Goal: Task Accomplishment & Management: Complete application form

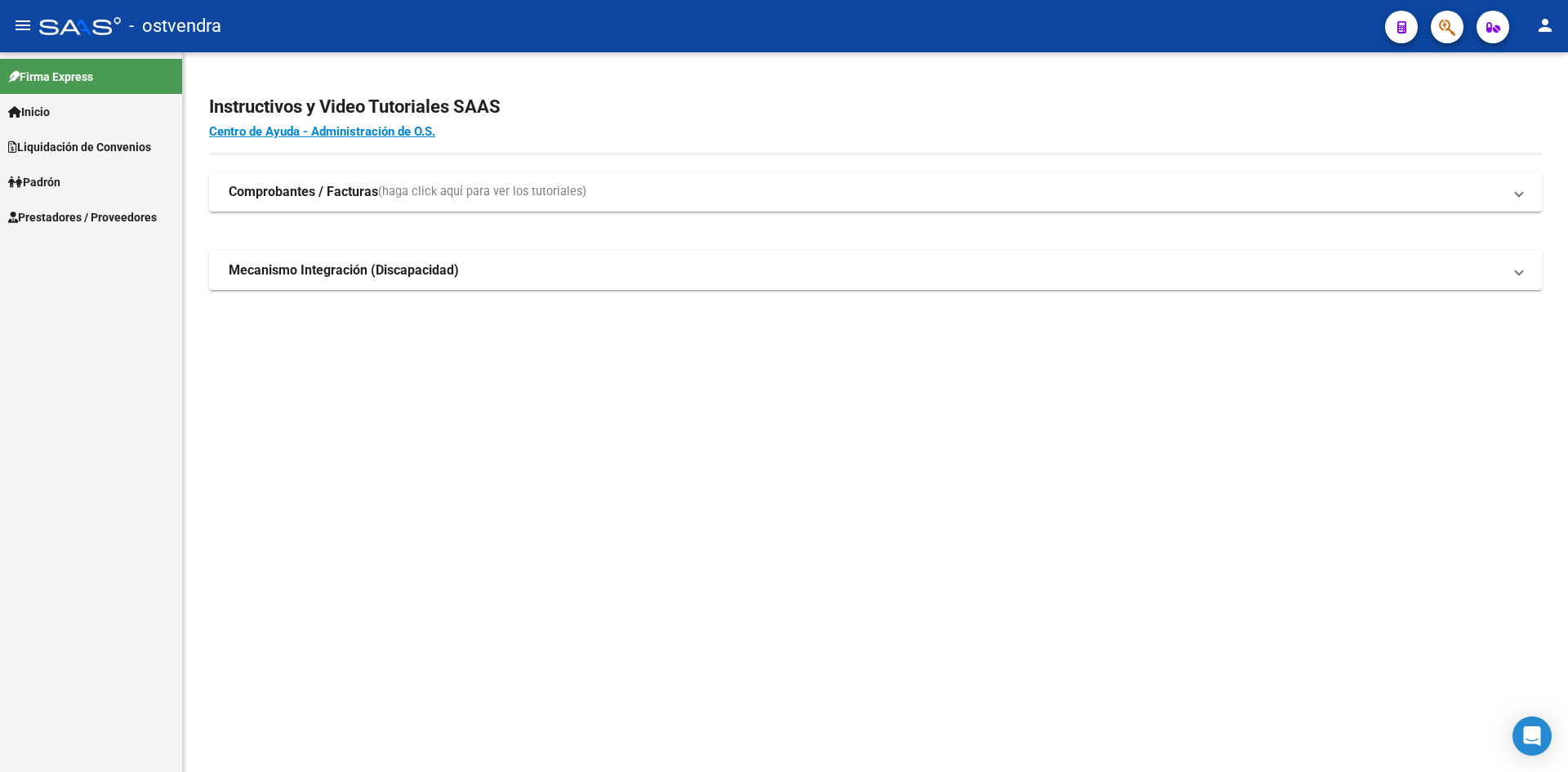
click at [79, 209] on span "Prestadores / Proveedores" at bounding box center [82, 218] width 149 height 18
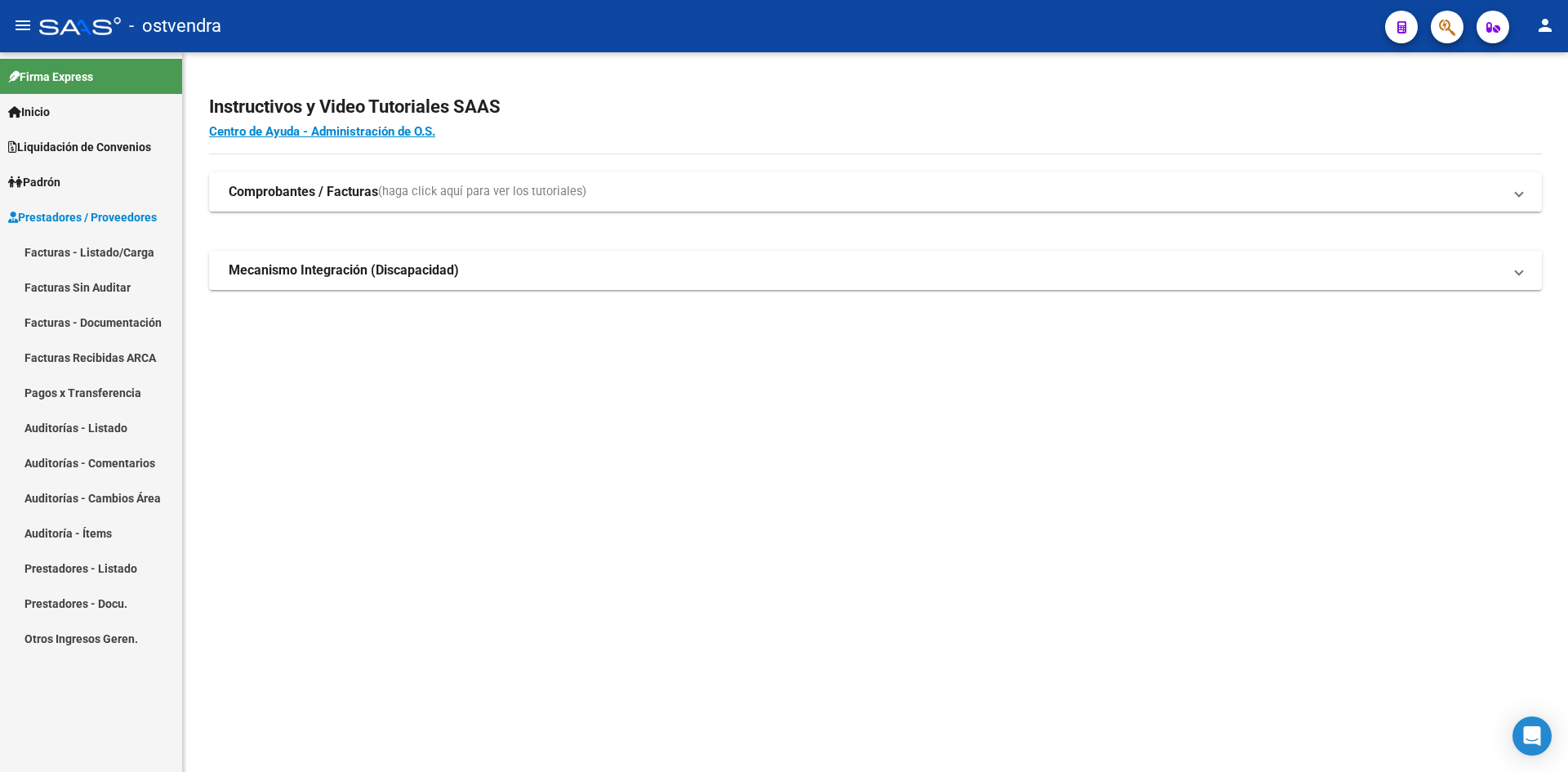
click at [136, 421] on link "Auditorías - Listado" at bounding box center [91, 428] width 182 height 35
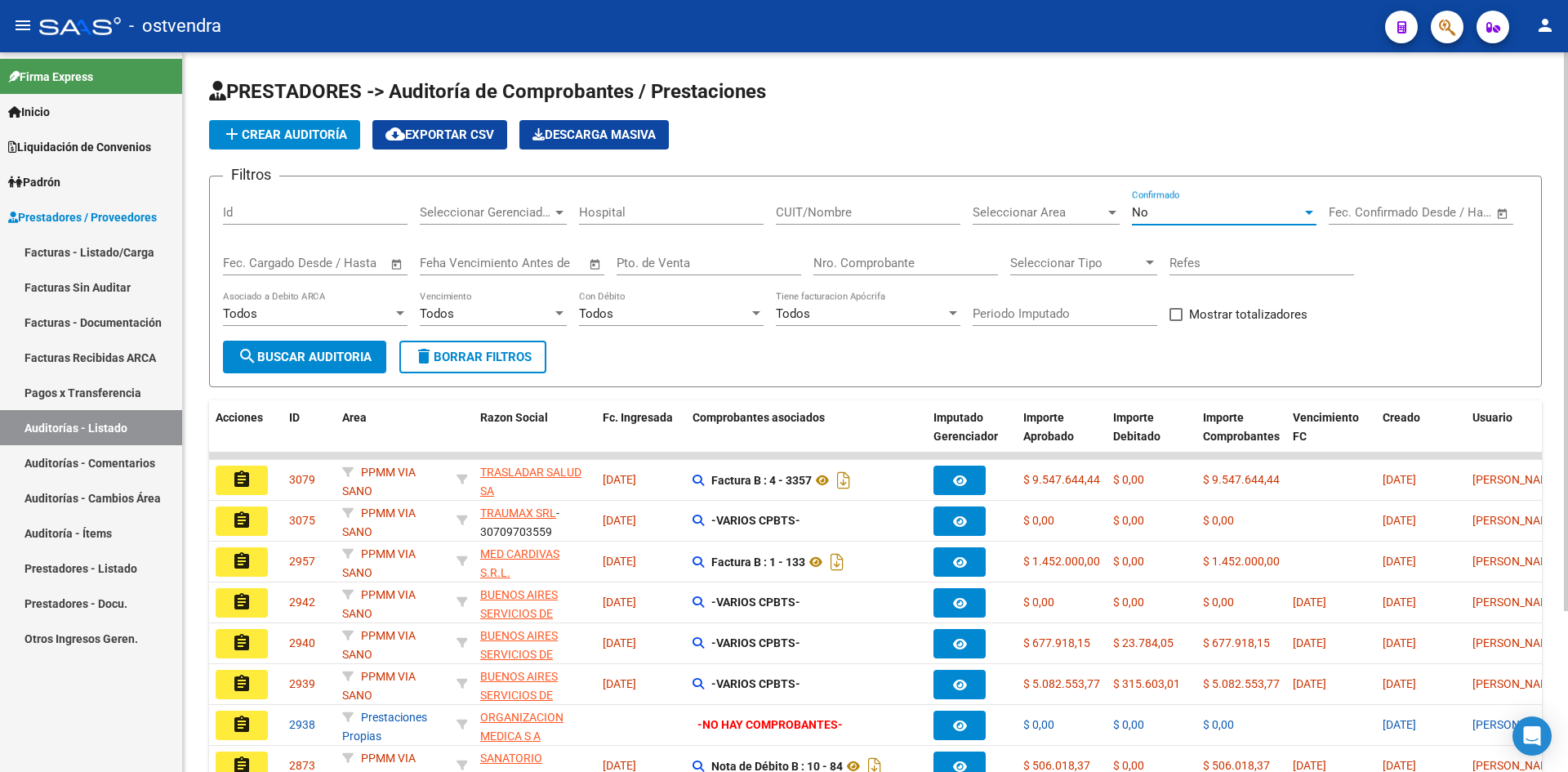
click at [1149, 217] on div "No" at bounding box center [1217, 212] width 170 height 15
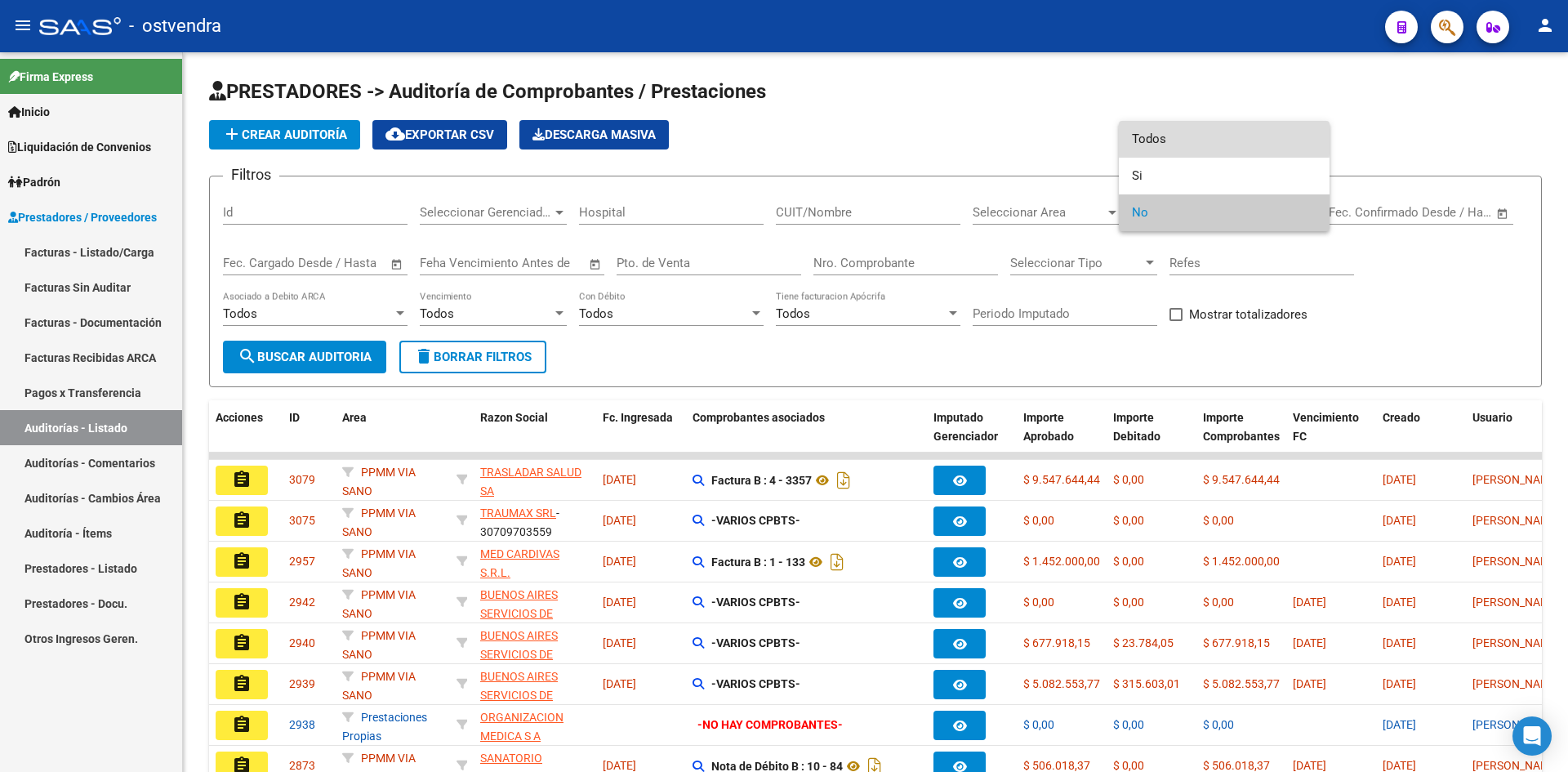
click at [1174, 139] on span "Todos" at bounding box center [1224, 140] width 185 height 37
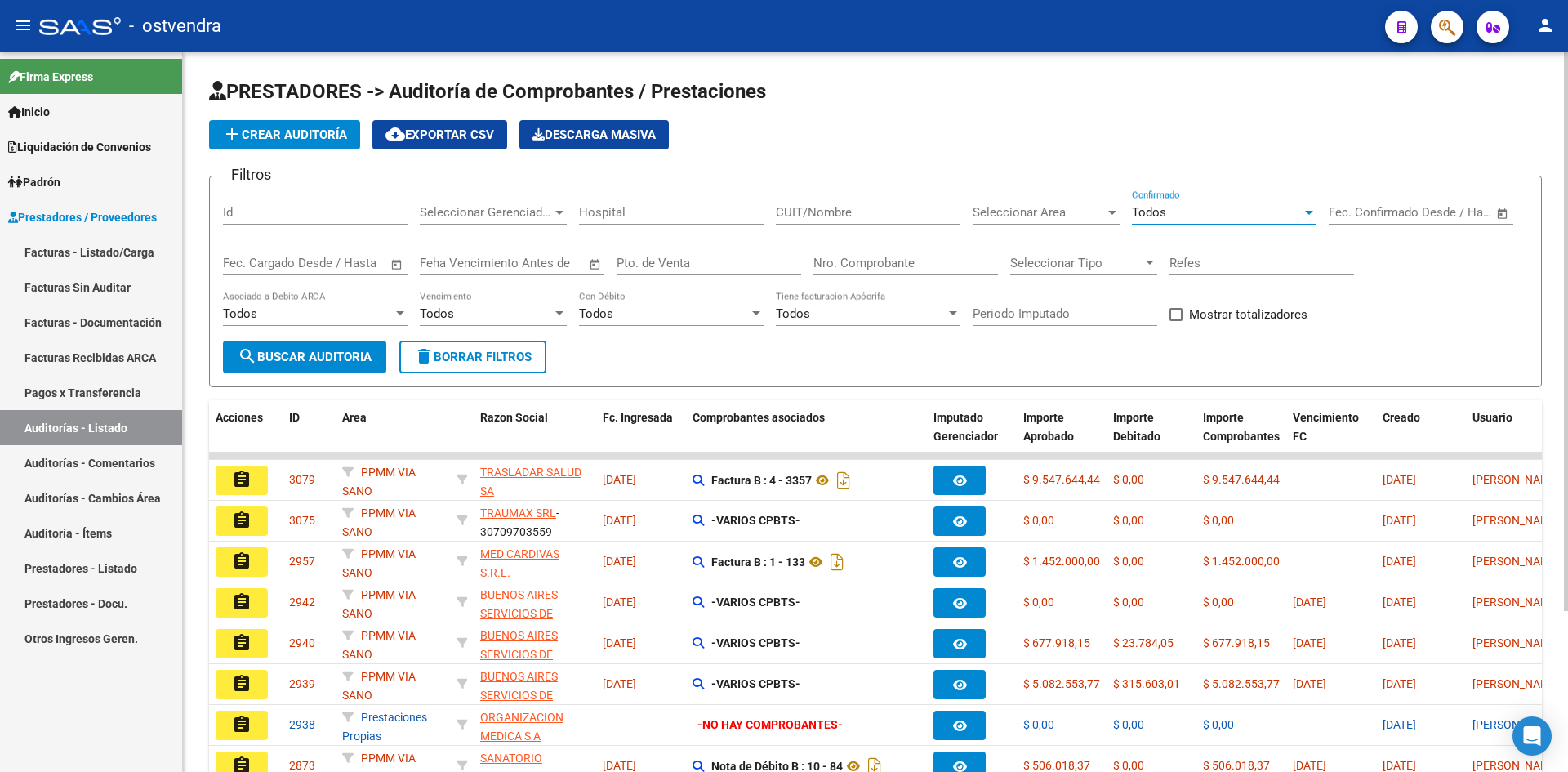
click at [874, 265] on input "Nro. Comprobante" at bounding box center [906, 263] width 185 height 15
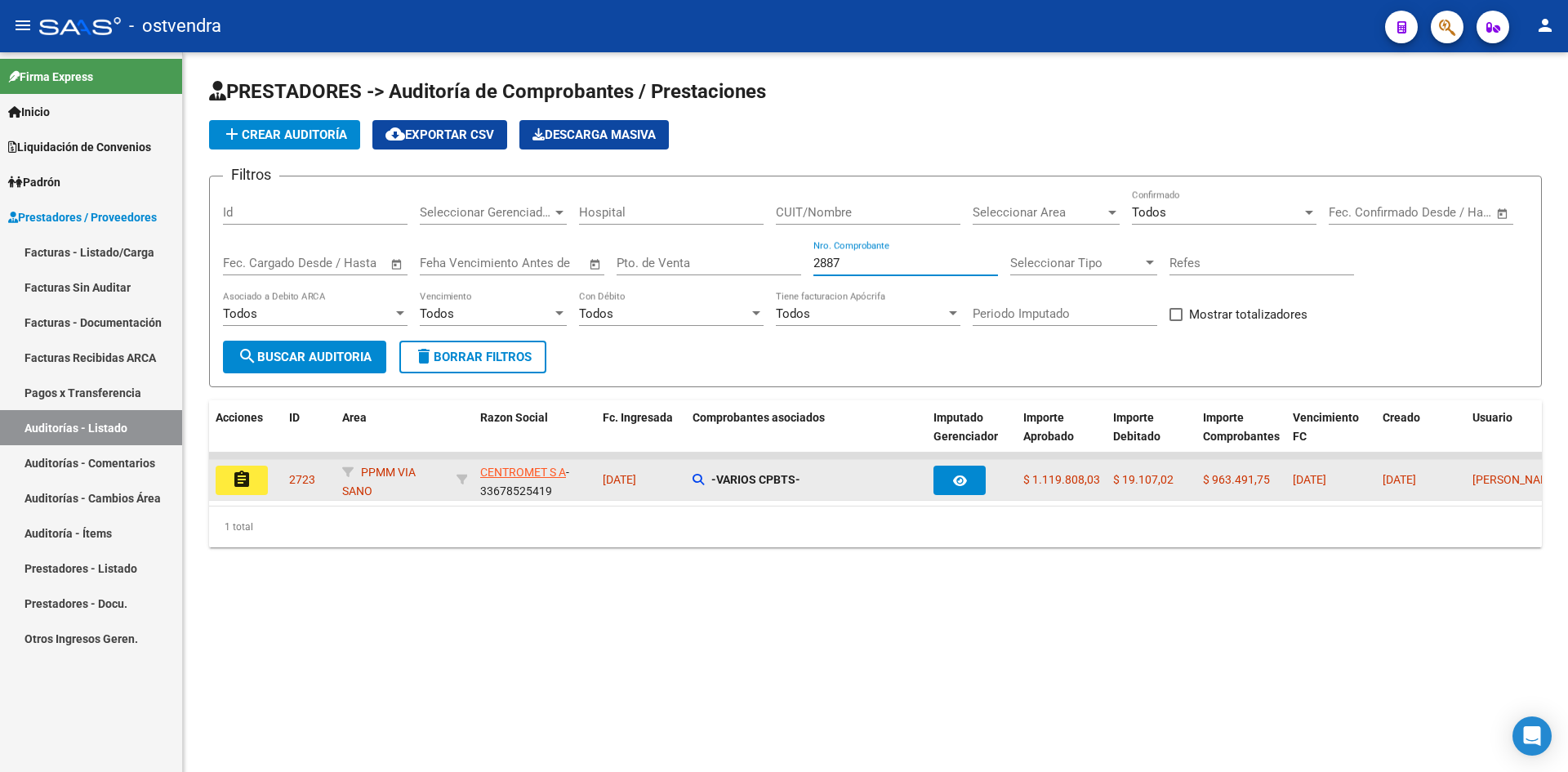
type input "2887"
click at [236, 485] on mat-icon "assignment" at bounding box center [241, 479] width 19 height 19
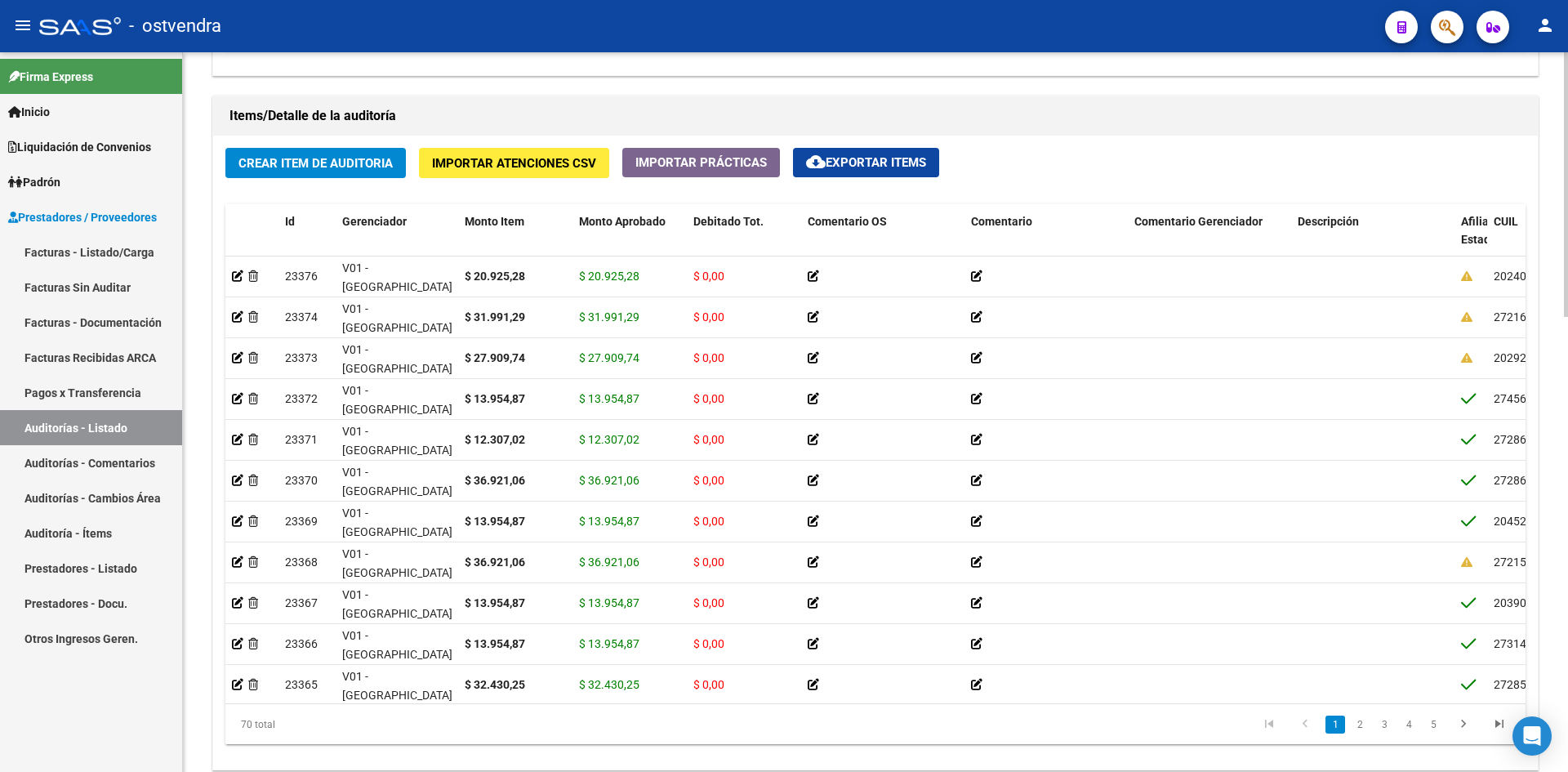
scroll to position [1143, 0]
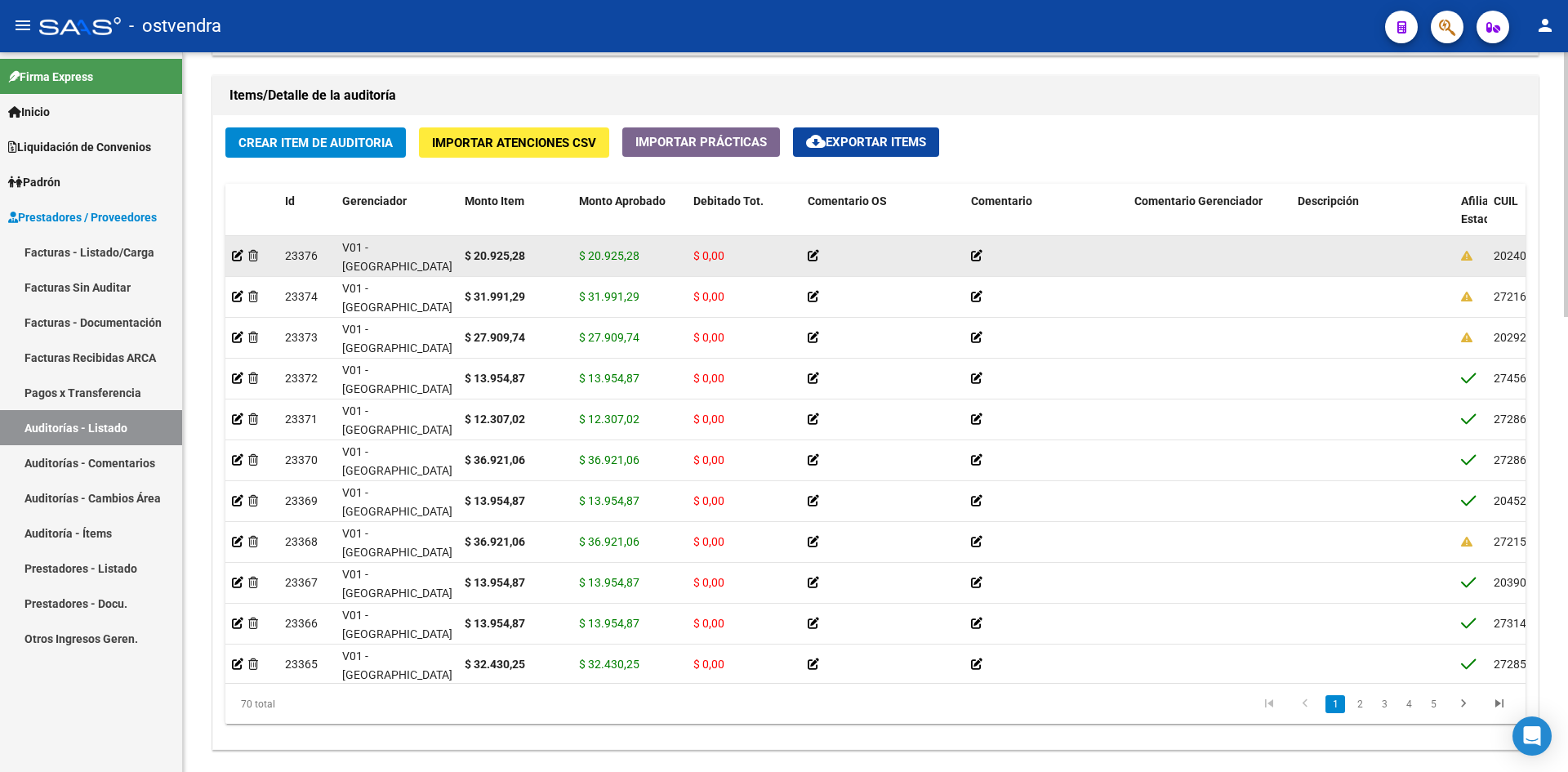
click at [720, 255] on span "$ 0,00" at bounding box center [708, 256] width 31 height 13
click at [979, 256] on icon at bounding box center [976, 256] width 11 height 11
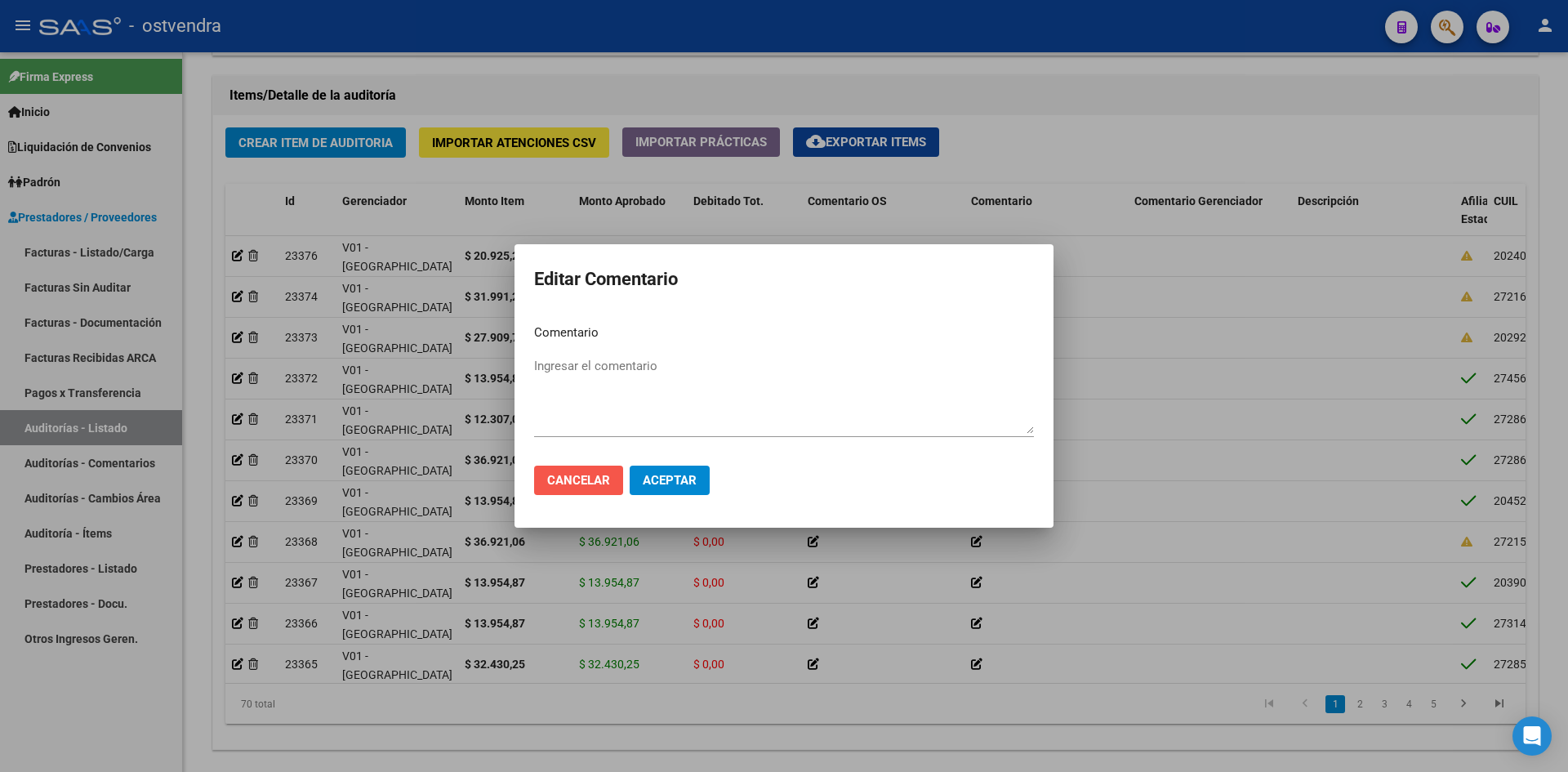
click at [600, 493] on button "Cancelar" at bounding box center [578, 479] width 89 height 29
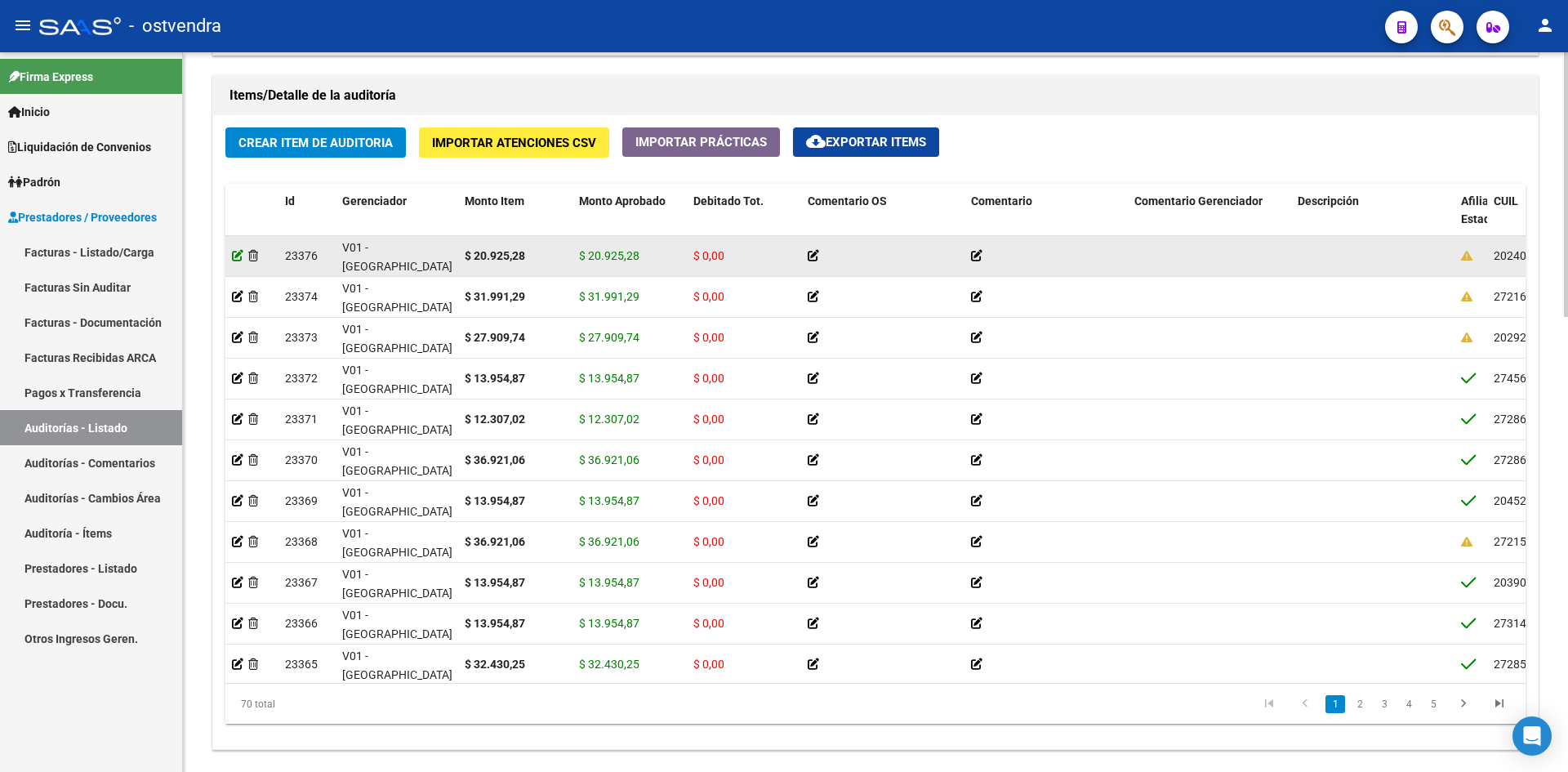
click at [234, 258] on icon at bounding box center [237, 256] width 11 height 11
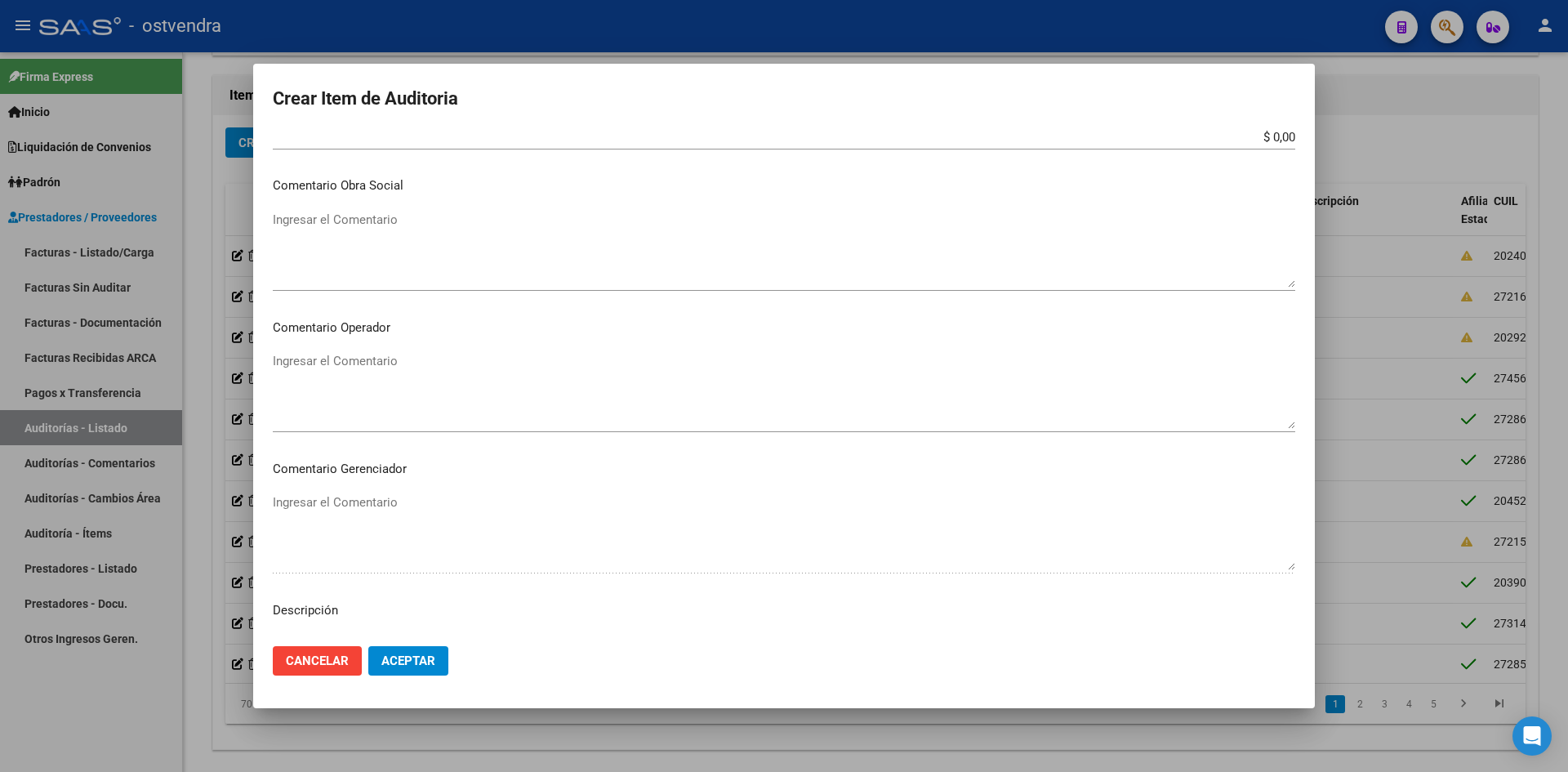
scroll to position [324, 0]
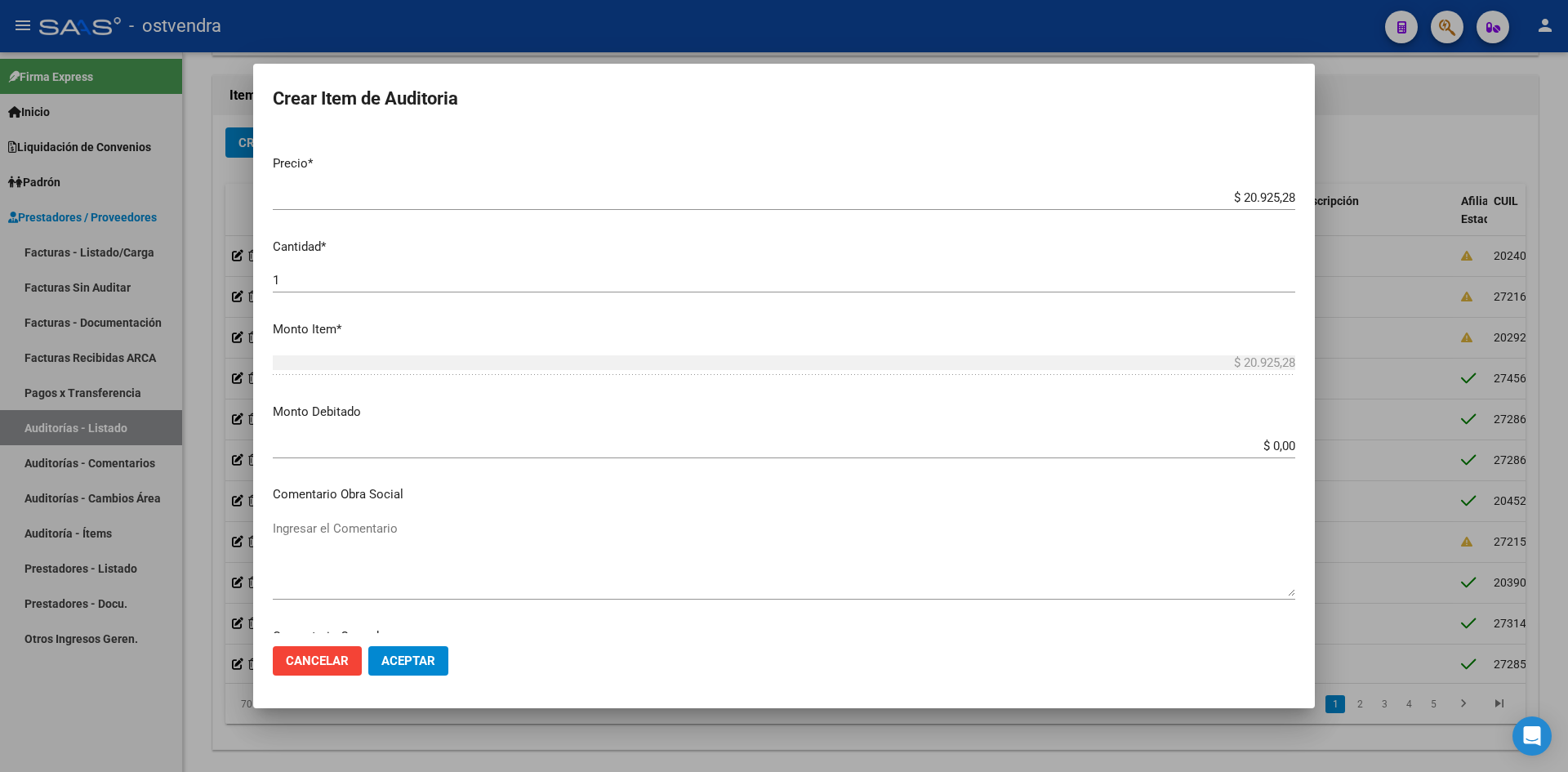
click at [1299, 367] on mat-dialog-content "24014825 Nro Documento 20240148251 [PERSON_NAME] Nombre Completo Fec. Prestació…" at bounding box center [784, 381] width 1062 height 501
click at [1256, 451] on input "$ 0,00" at bounding box center [784, 446] width 1022 height 15
paste input "20.925,28"
type input "$ 20.925,28"
click at [417, 657] on span "Aceptar" at bounding box center [408, 661] width 54 height 15
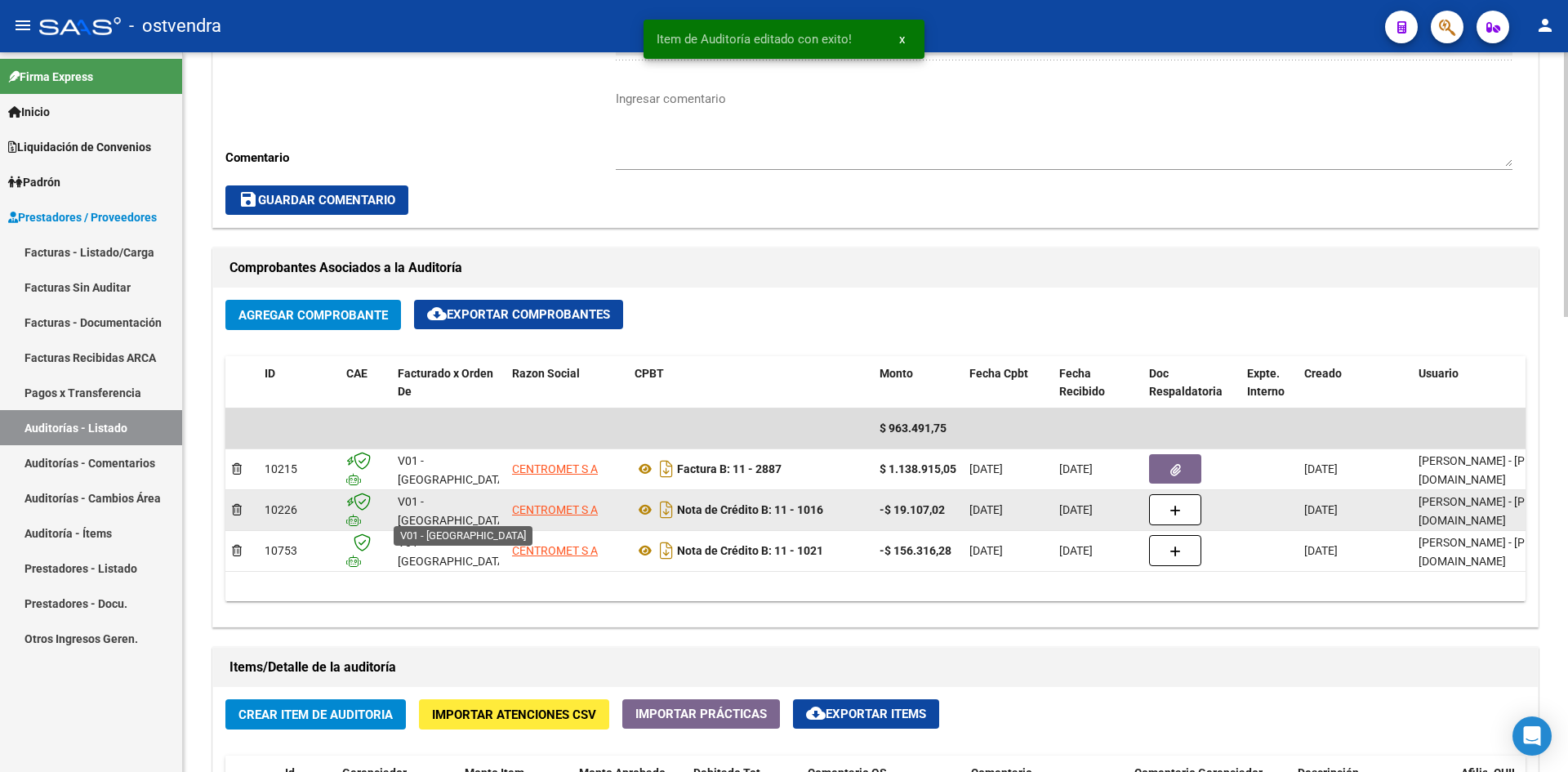
scroll to position [1062, 0]
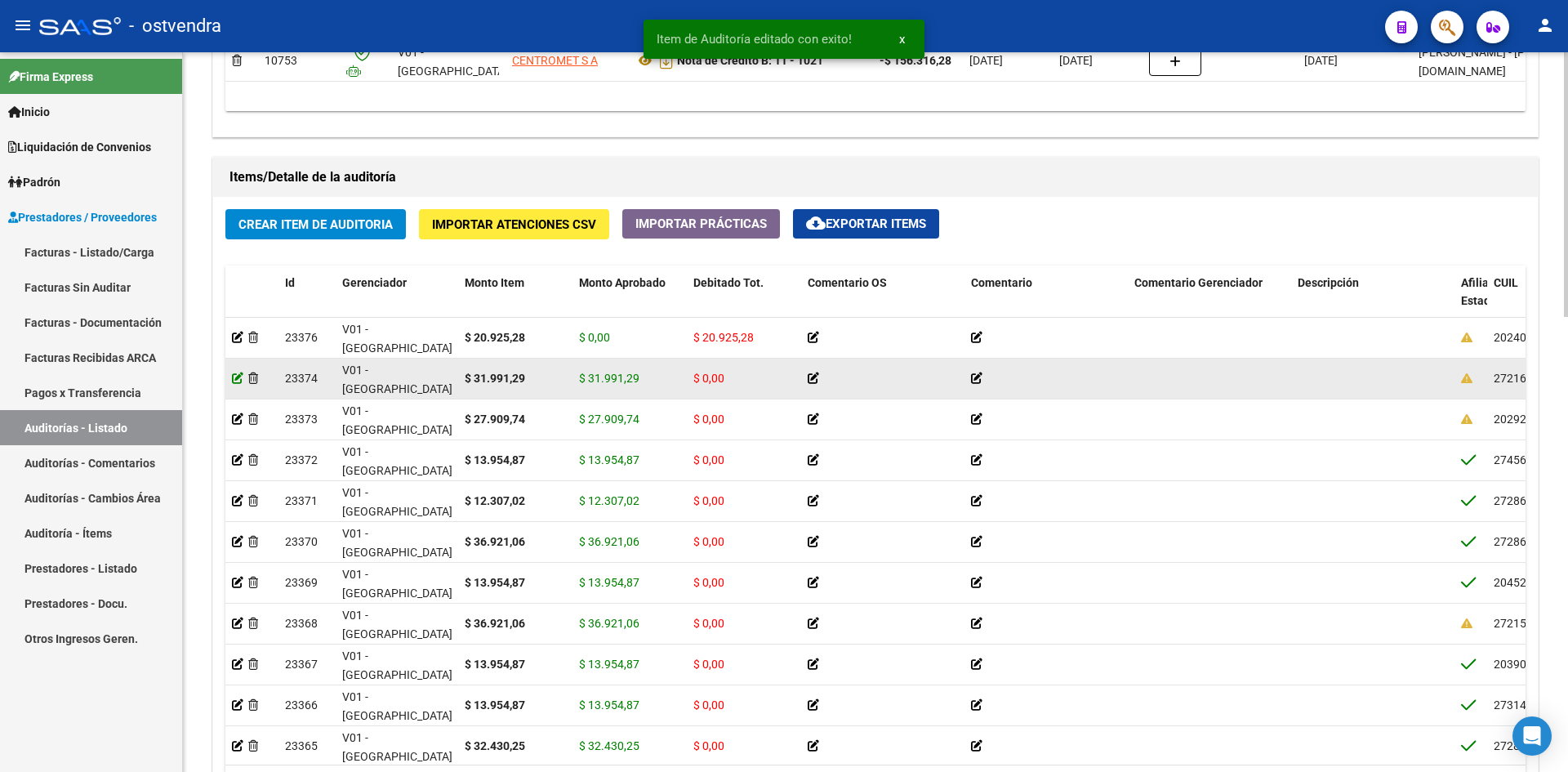
click at [237, 378] on icon at bounding box center [237, 378] width 11 height 11
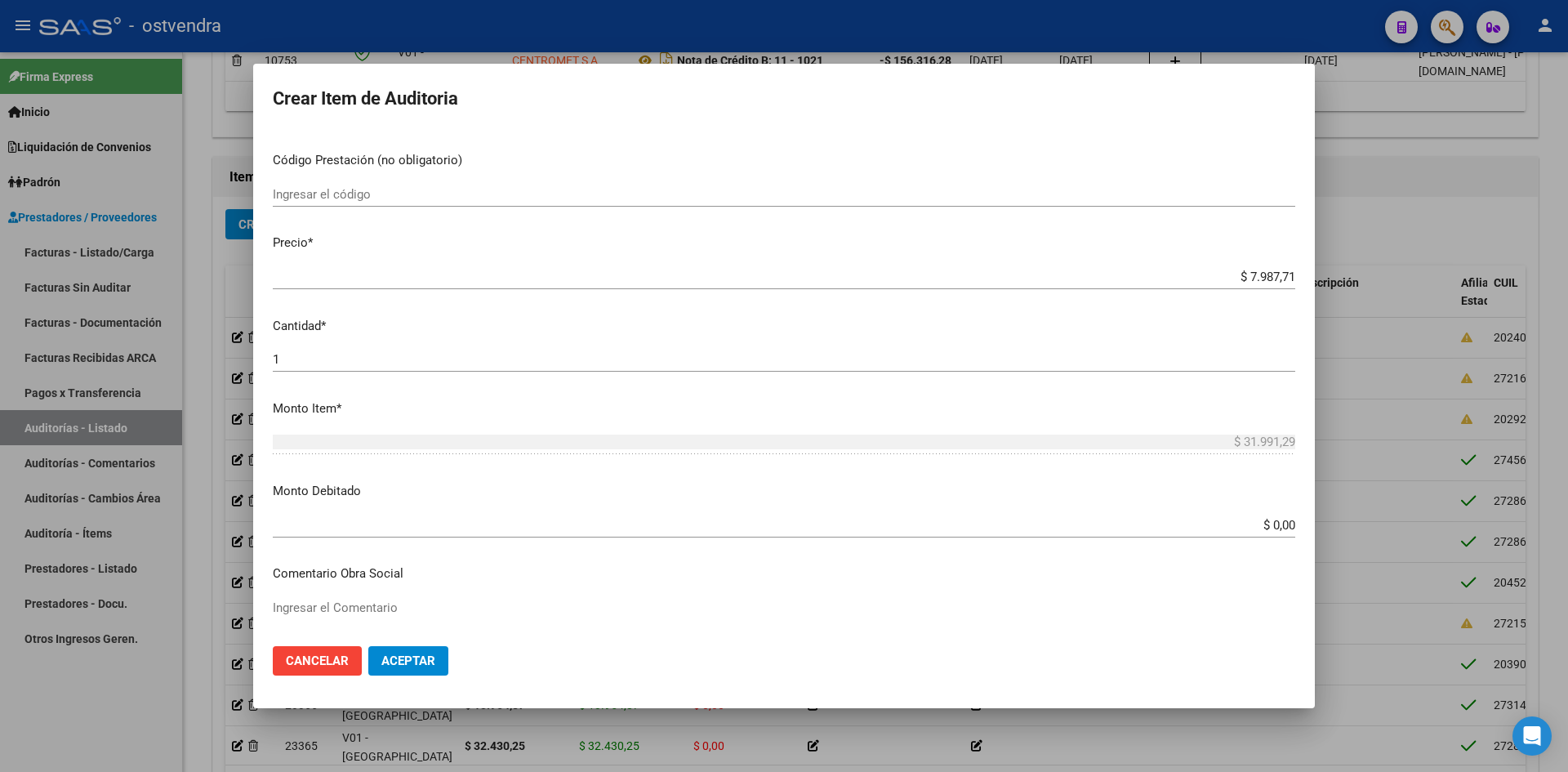
scroll to position [245, 0]
click at [1304, 445] on mat-dialog-content "21673144 Nro Documento 27216731447 CUIL [PERSON_NAME] Nombre Completo Fec. Pres…" at bounding box center [784, 381] width 1062 height 501
click at [1267, 524] on input "$ 0,00" at bounding box center [784, 524] width 1022 height 15
paste input "31.991,29"
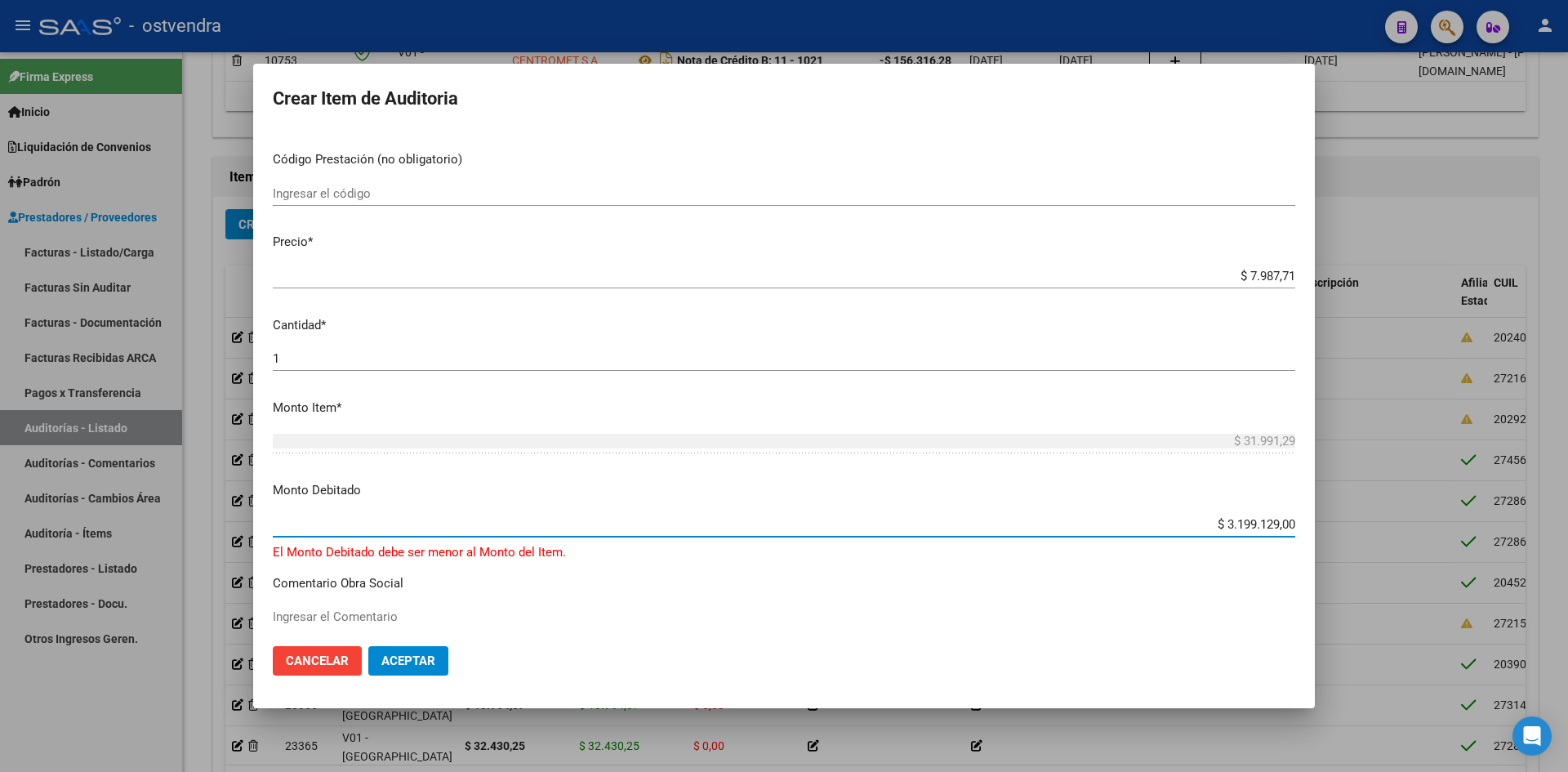
paste input "31.991,29"
type input "$ 31.991,29"
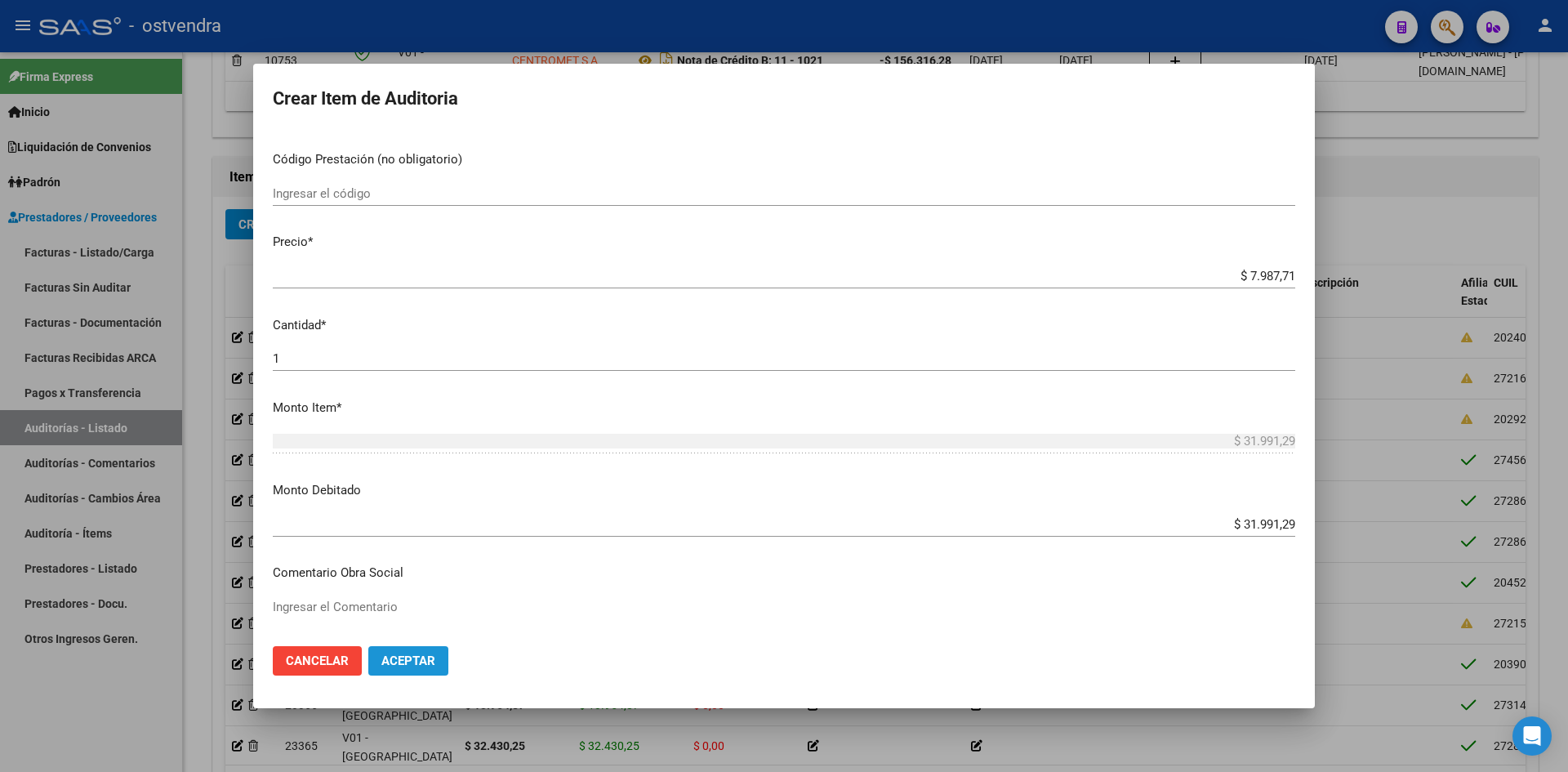
click at [397, 665] on span "Aceptar" at bounding box center [408, 661] width 54 height 15
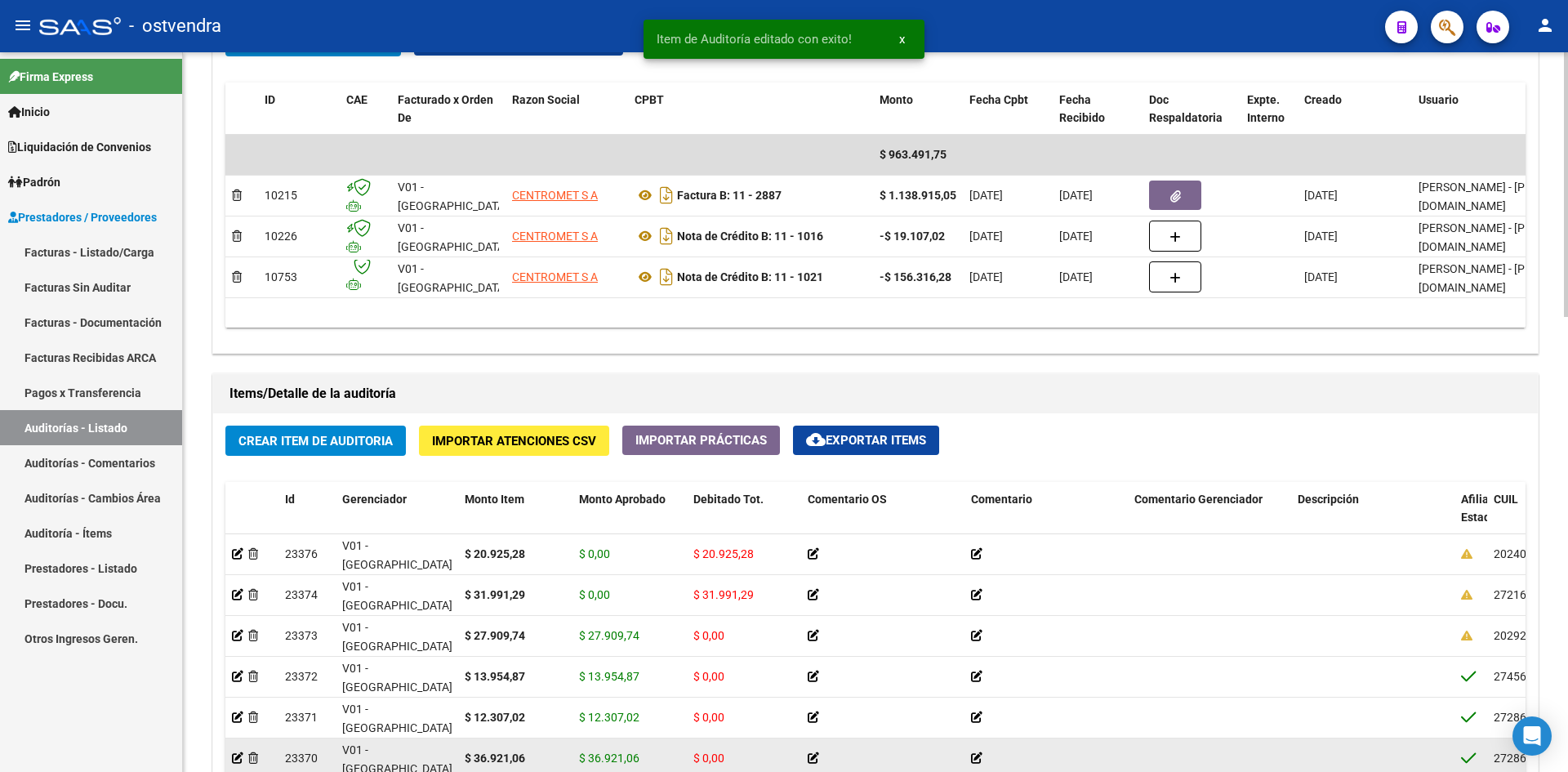
scroll to position [980, 0]
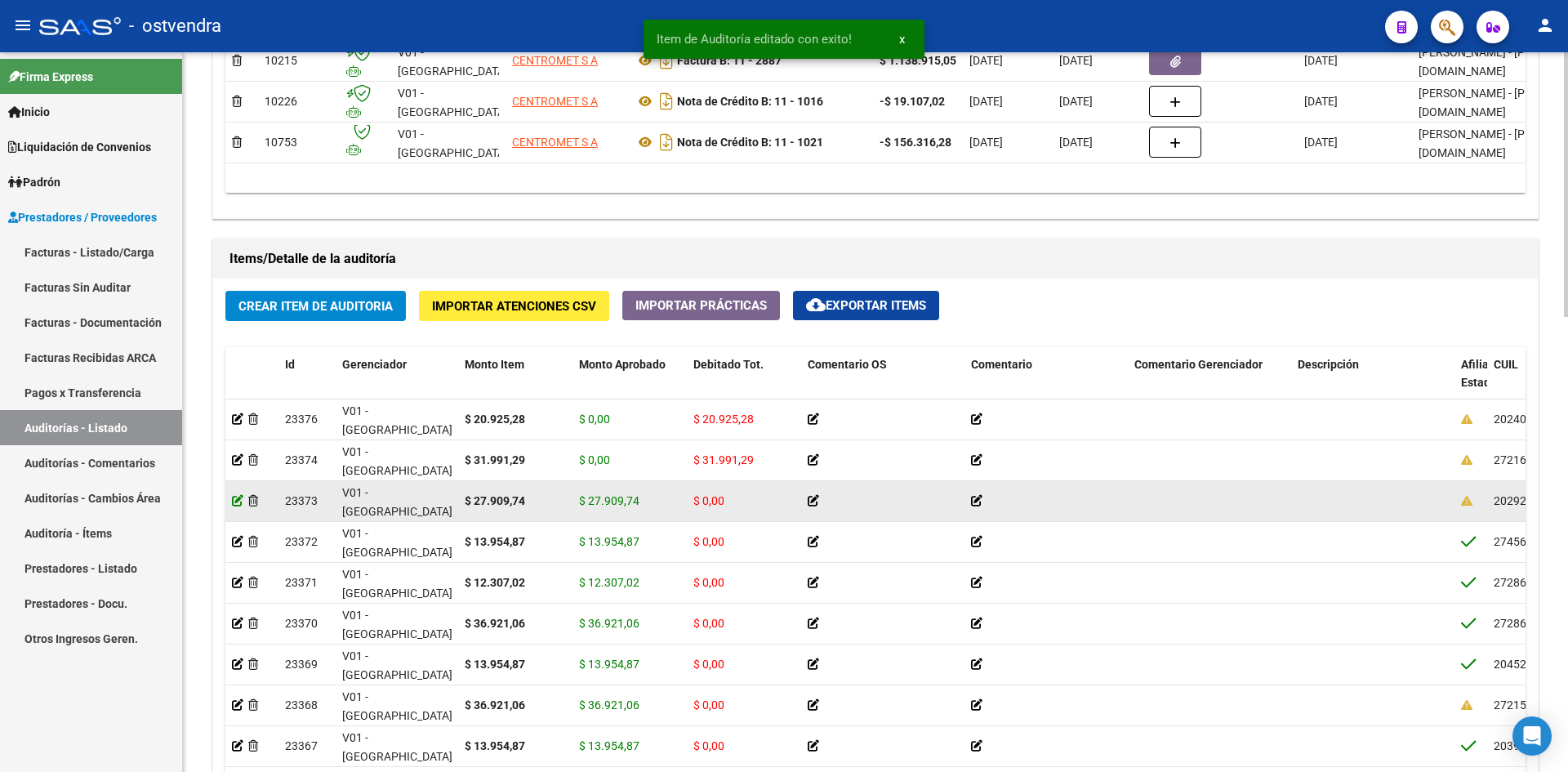
click at [240, 498] on icon at bounding box center [237, 501] width 11 height 11
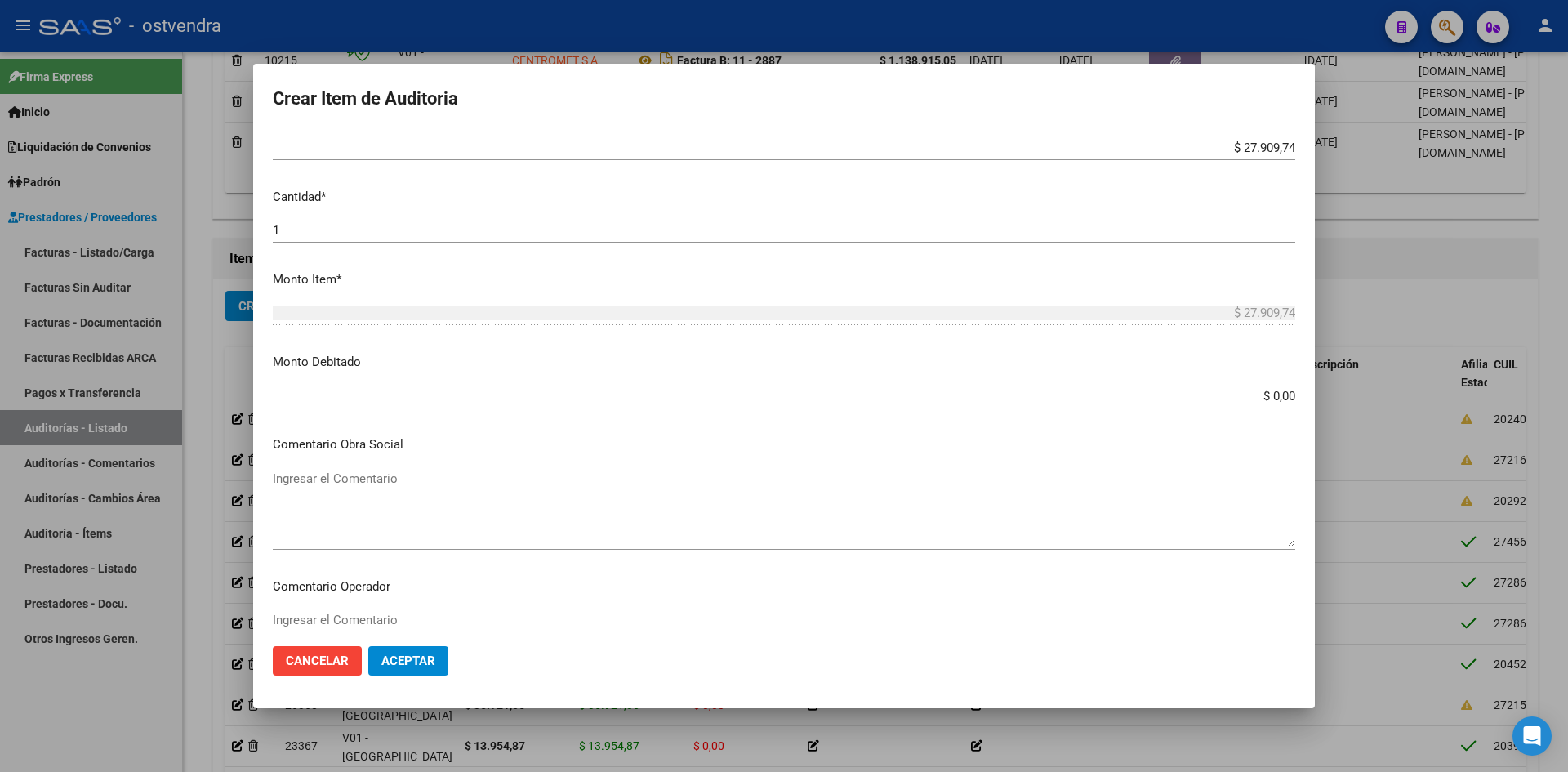
scroll to position [409, 0]
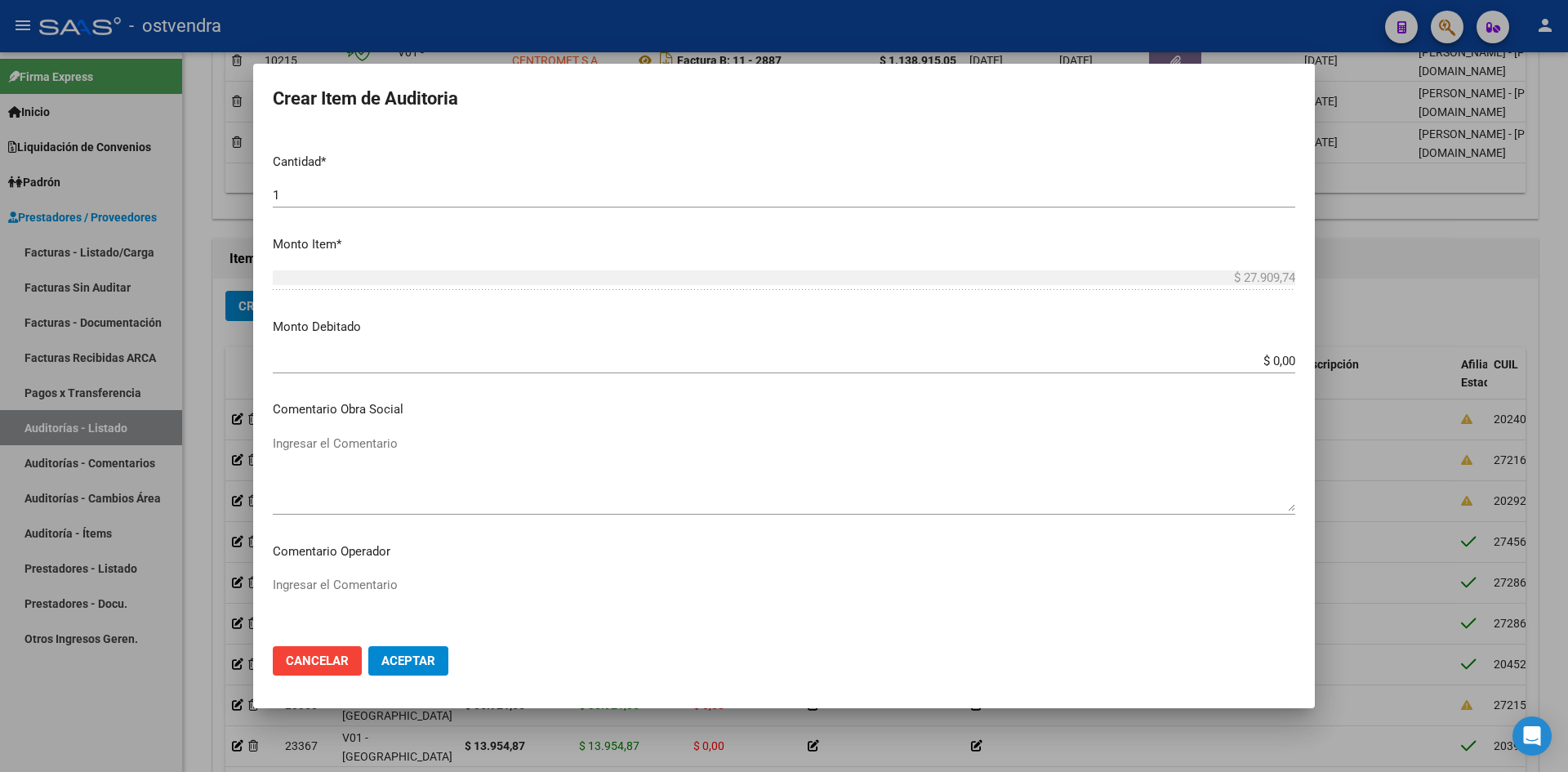
click at [1288, 277] on app-form-text-field "Monto Item * $ 27.909,74 Ingresar el monto" at bounding box center [790, 260] width 1036 height 50
click at [1271, 362] on input "$ 0,00" at bounding box center [784, 361] width 1022 height 15
paste input "27.909,74"
type input "$ 27.909,74"
click at [412, 666] on span "Aceptar" at bounding box center [408, 661] width 54 height 15
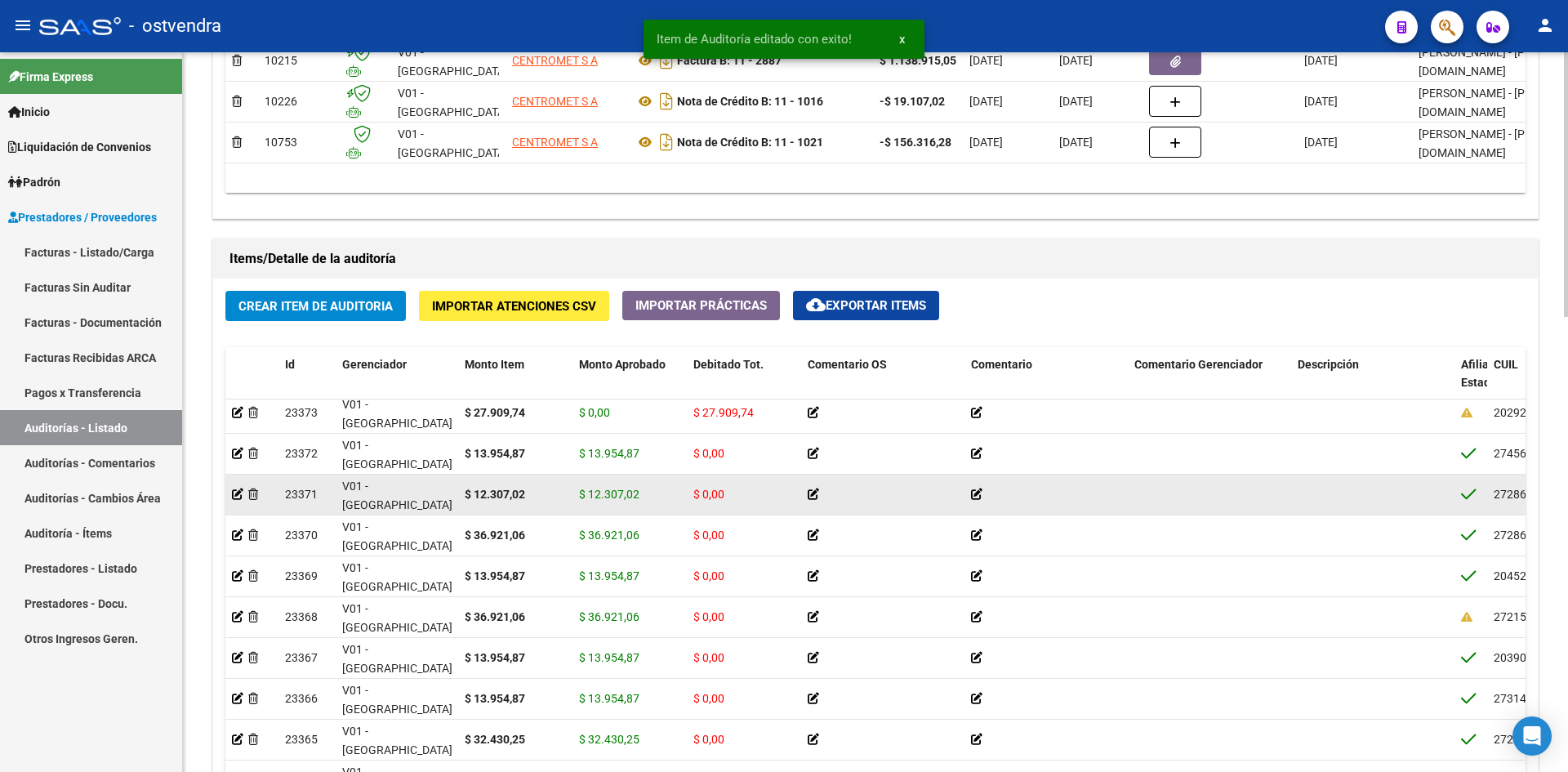
scroll to position [164, 0]
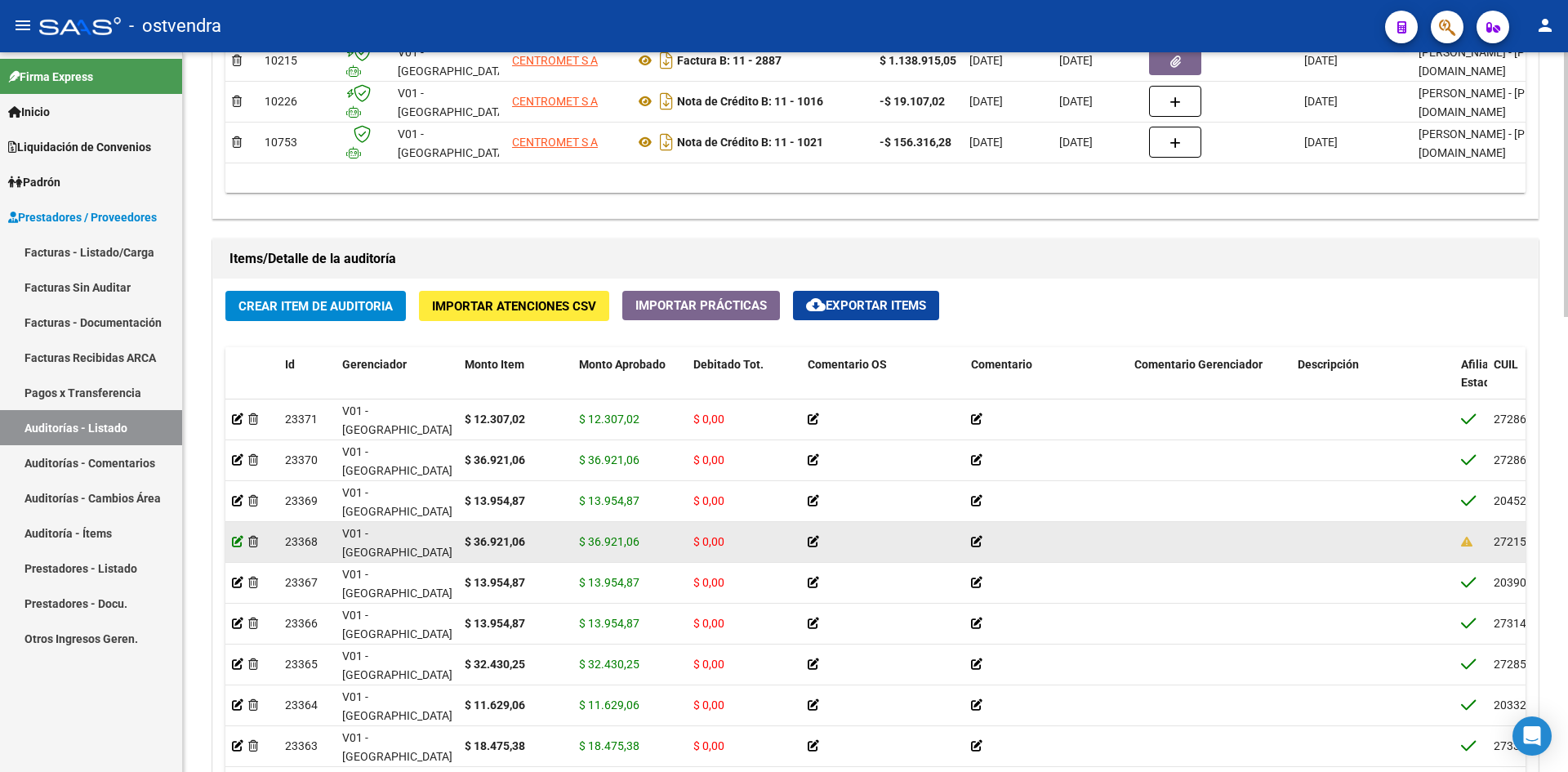
click at [233, 538] on icon at bounding box center [237, 541] width 11 height 11
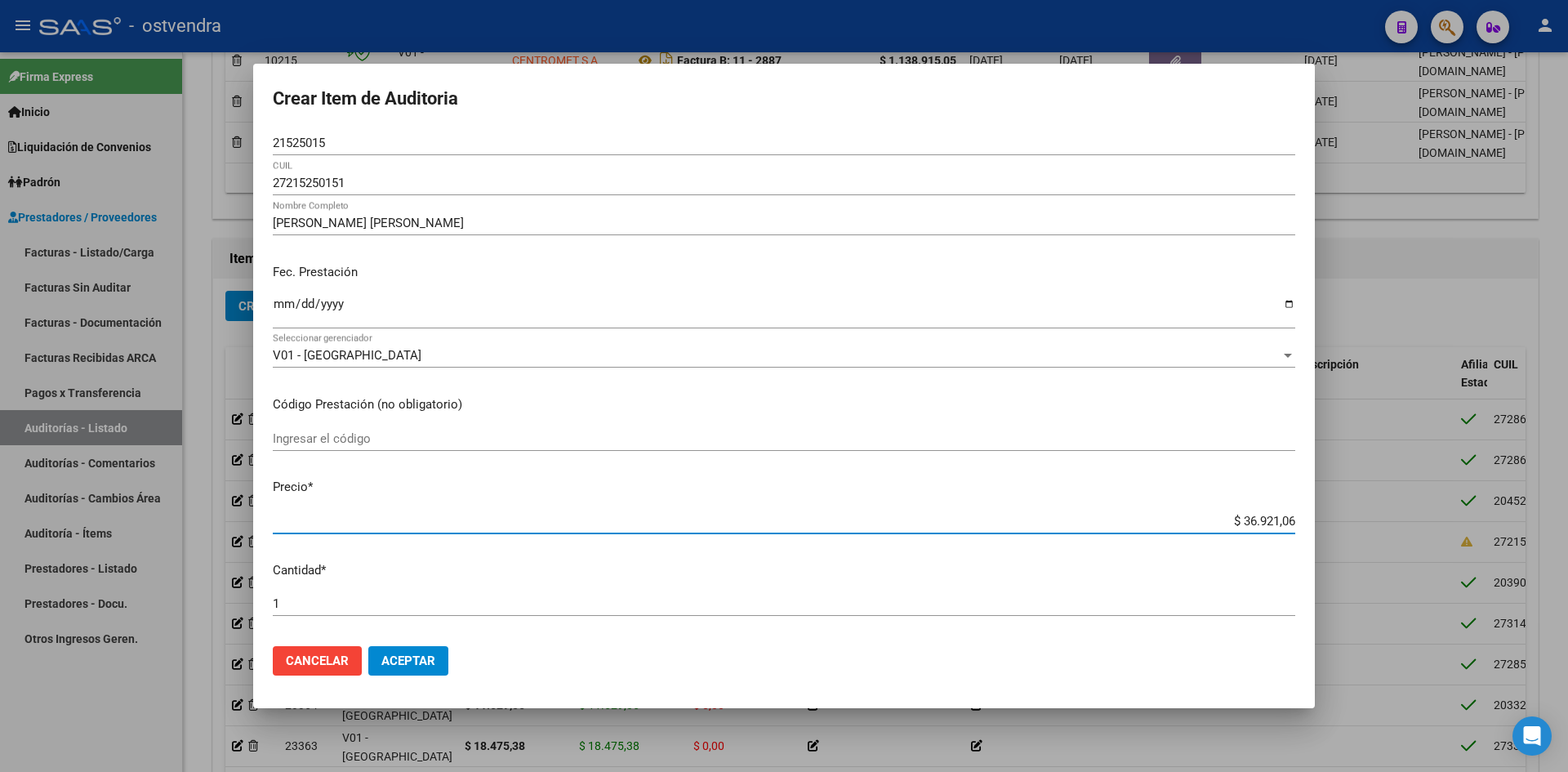
drag, startPoint x: 1232, startPoint y: 522, endPoint x: 1302, endPoint y: 518, distance: 70.1
click at [1302, 518] on mat-dialog-content "21525015 Nro Documento 27215250151 [PERSON_NAME] [PERSON_NAME] Nombre Completo …" at bounding box center [784, 381] width 1062 height 501
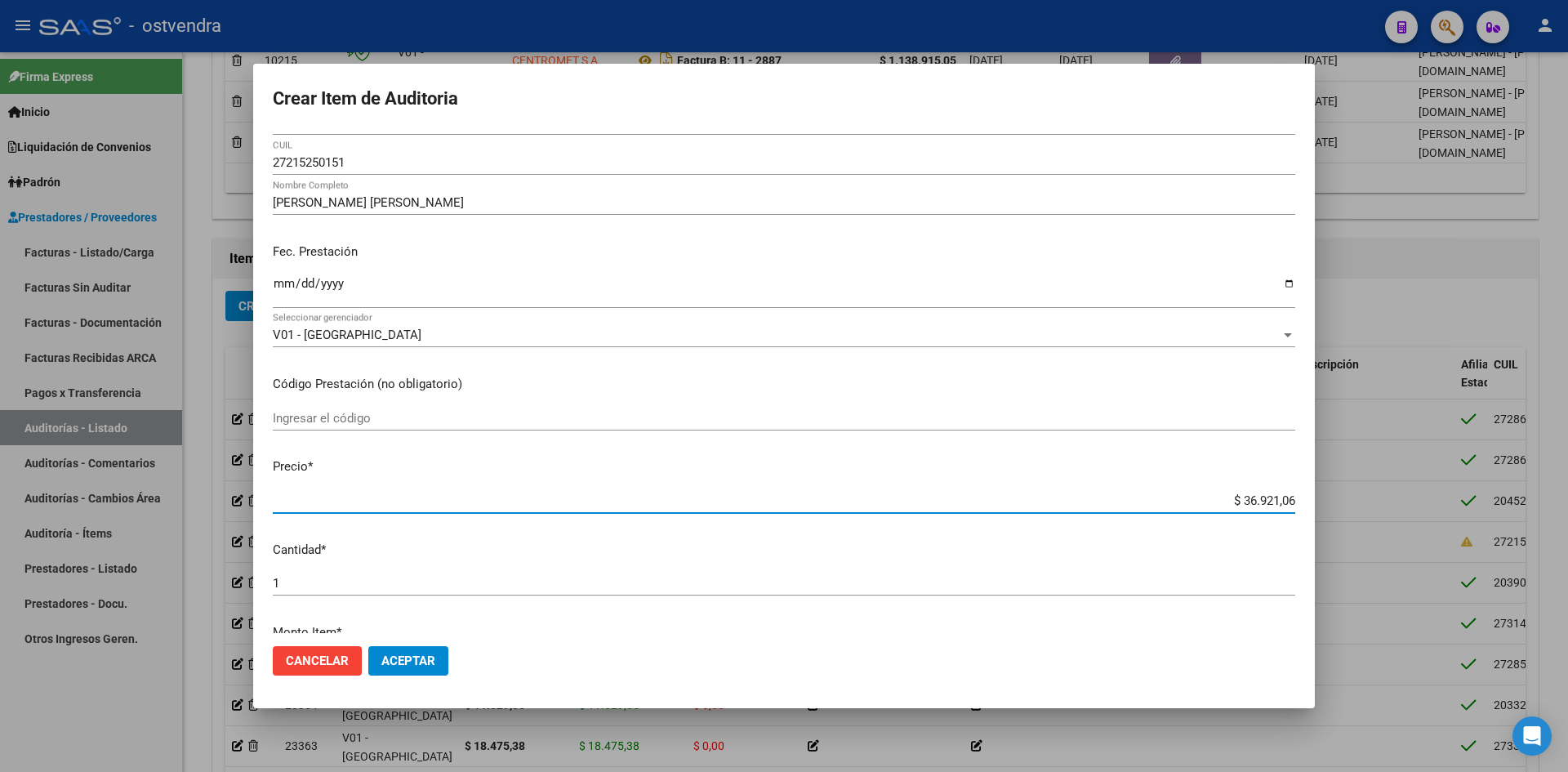
scroll to position [245, 0]
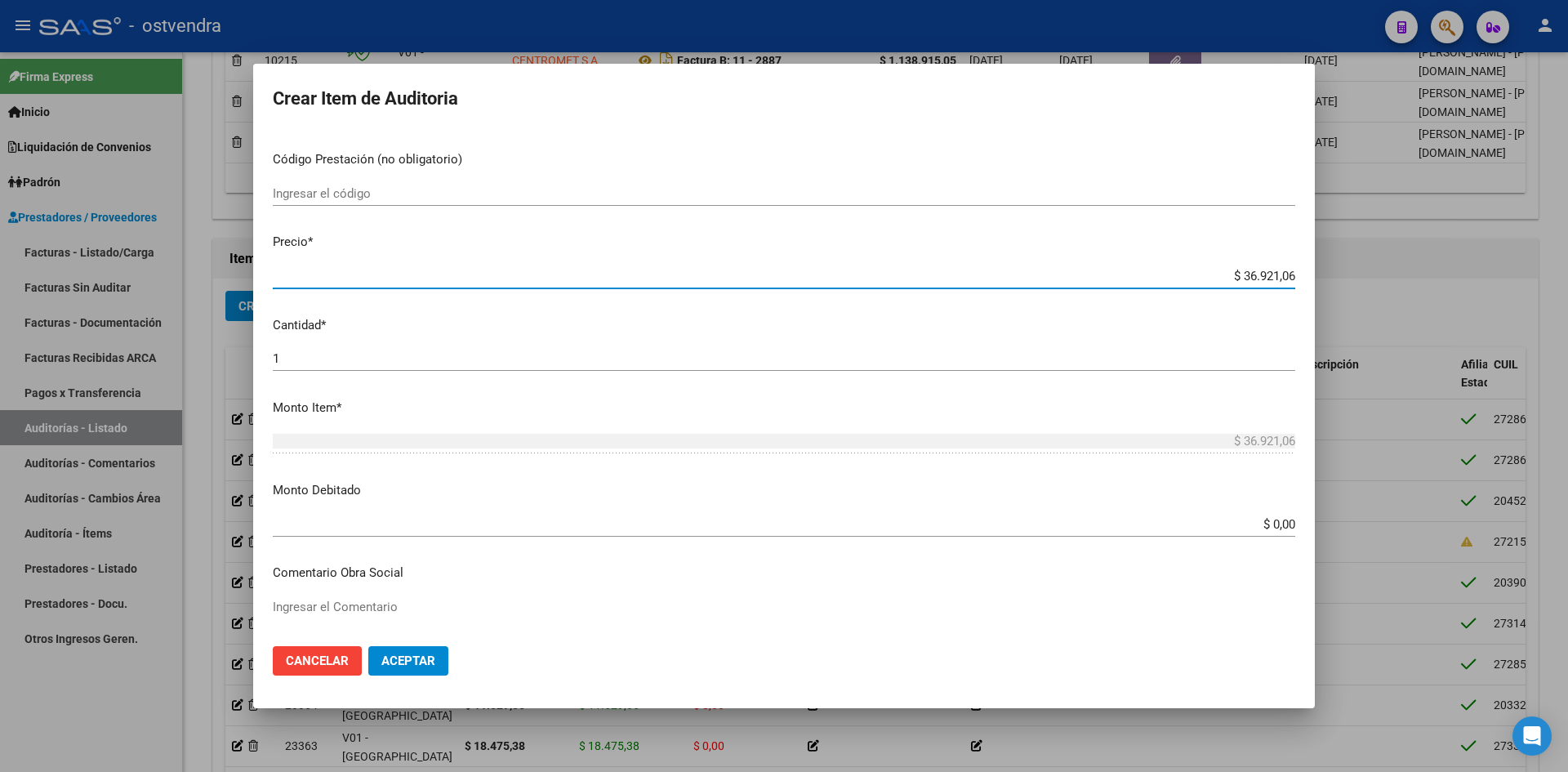
click at [1269, 523] on input "$ 0,00" at bounding box center [784, 524] width 1022 height 15
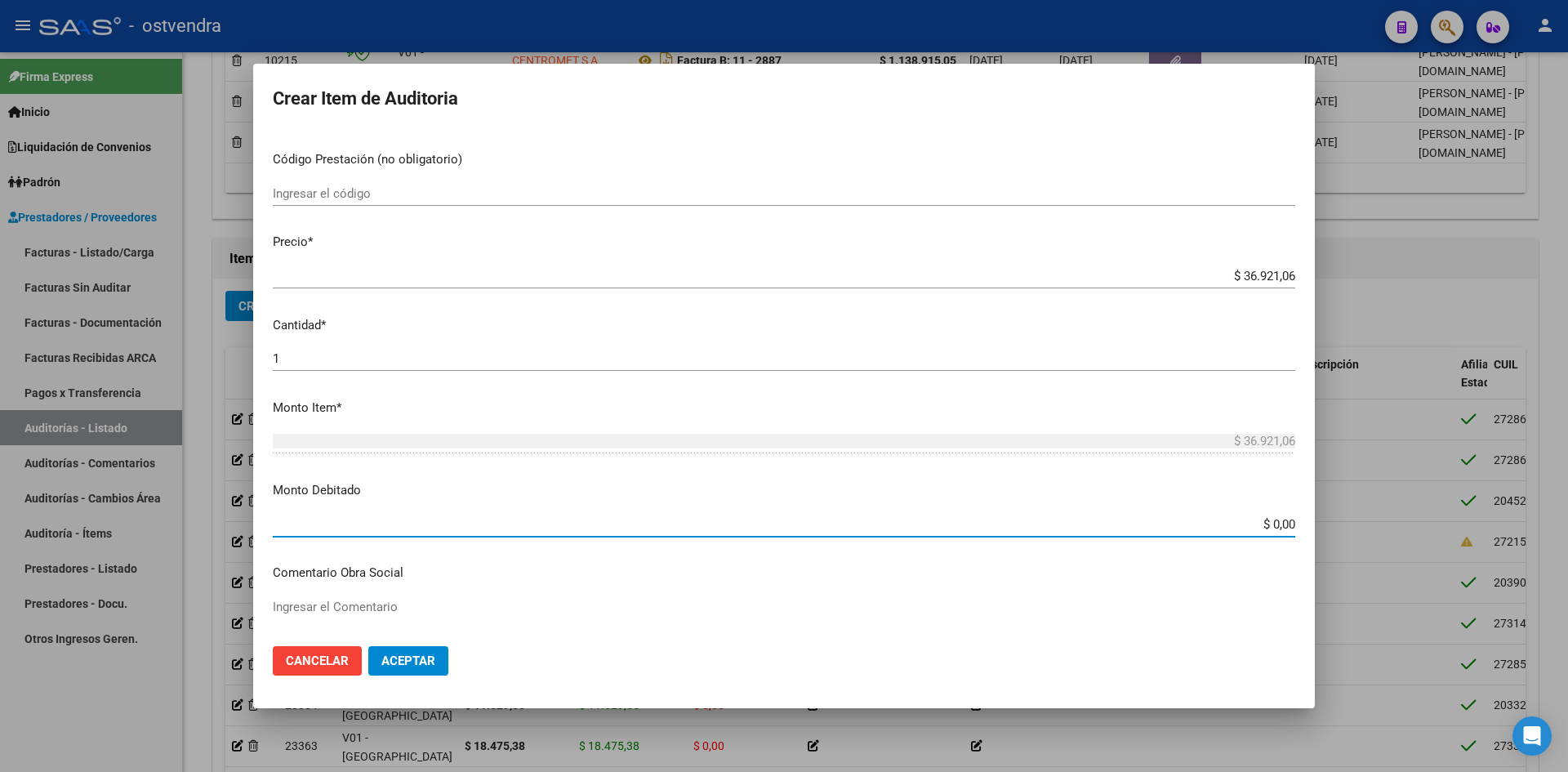
paste input "36.921,06"
type input "$ 36.921,06"
click at [433, 652] on button "Aceptar" at bounding box center [409, 661] width 80 height 29
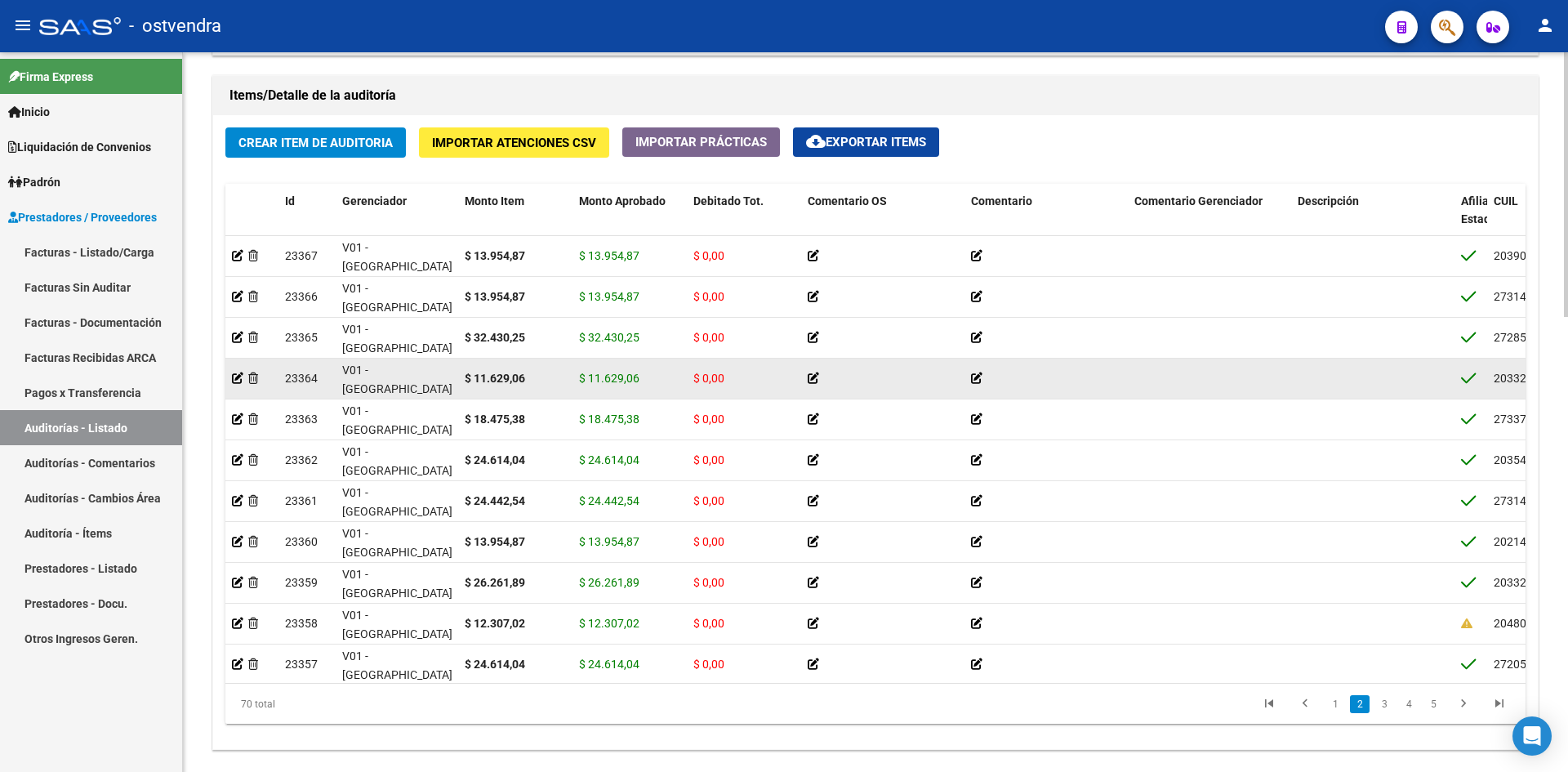
scroll to position [409, 0]
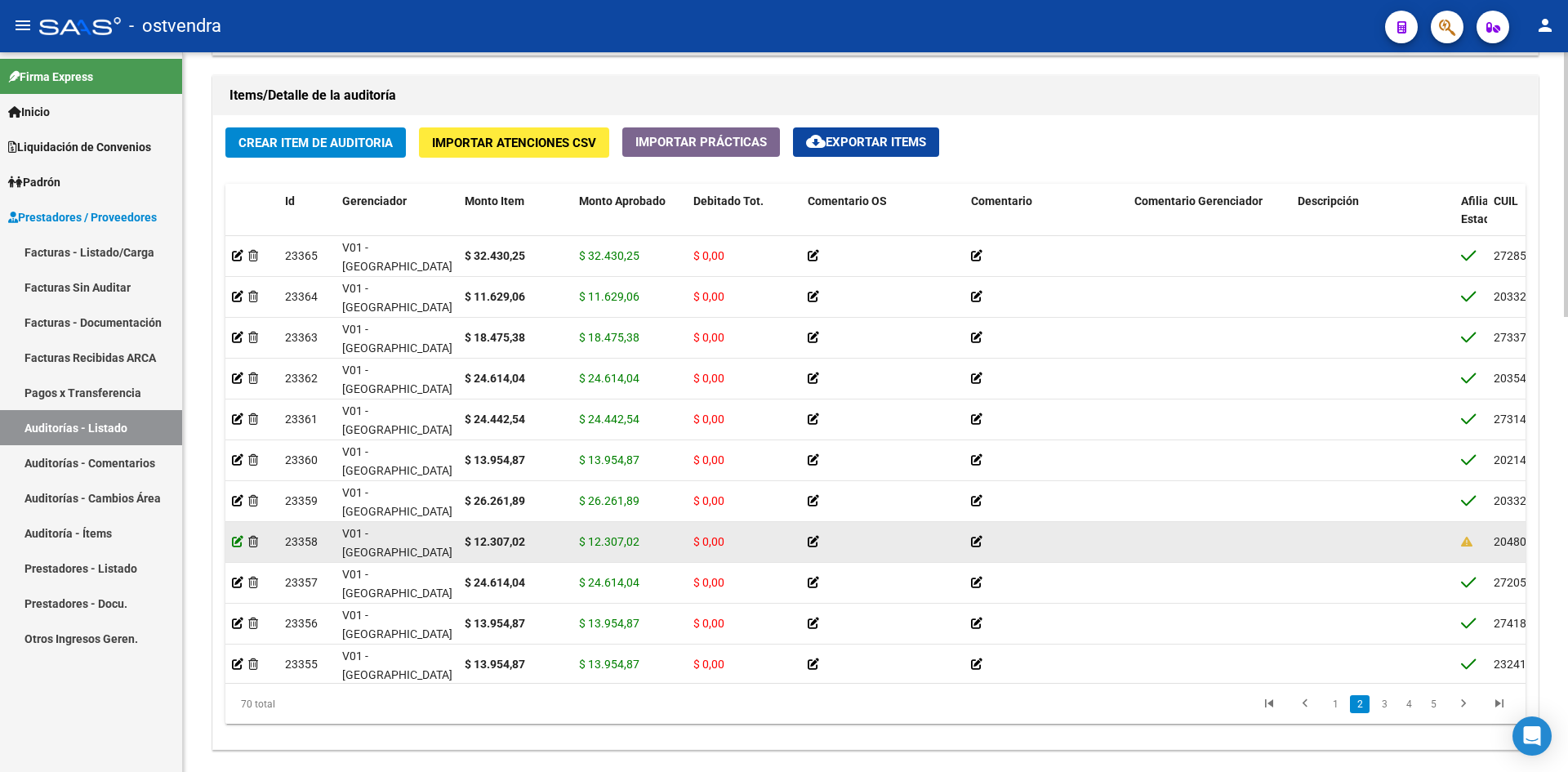
click at [236, 542] on icon at bounding box center [237, 541] width 11 height 11
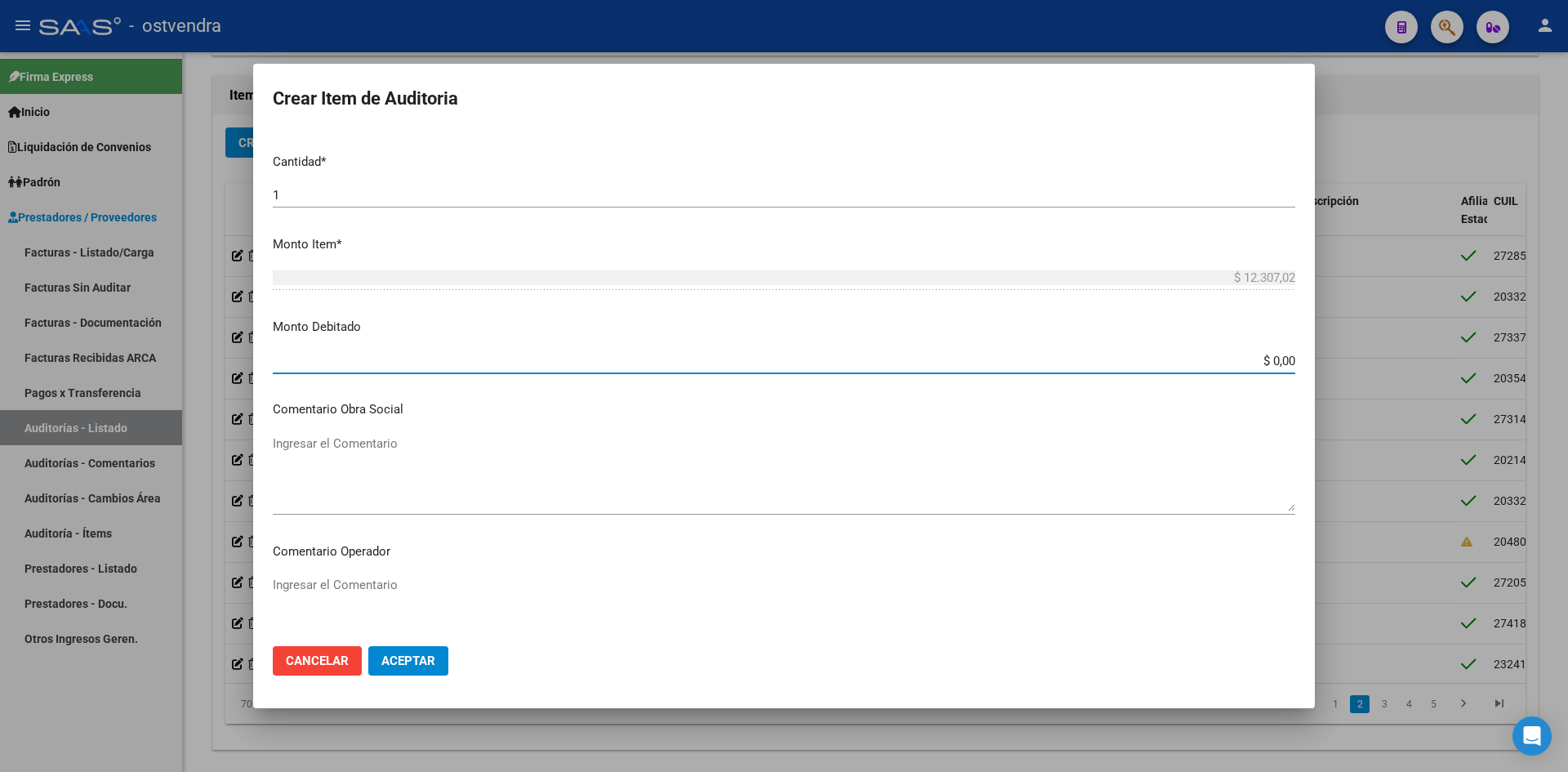
click at [1266, 354] on input "$ 0,00" at bounding box center [784, 361] width 1022 height 15
paste input "12.307,02"
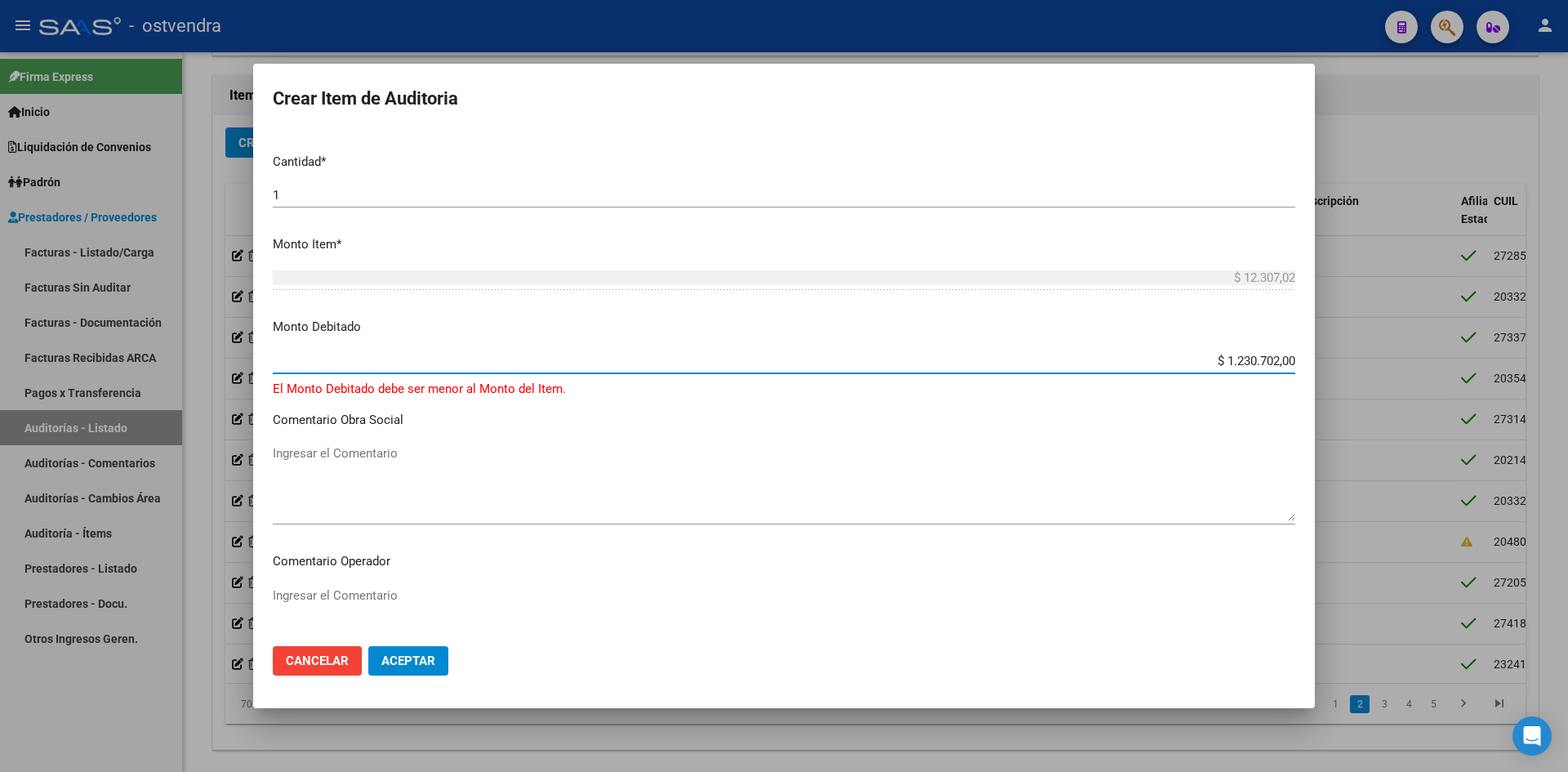
paste input "12.307,02"
type input "$ 12.307,02"
click at [404, 654] on span "Aceptar" at bounding box center [408, 661] width 54 height 15
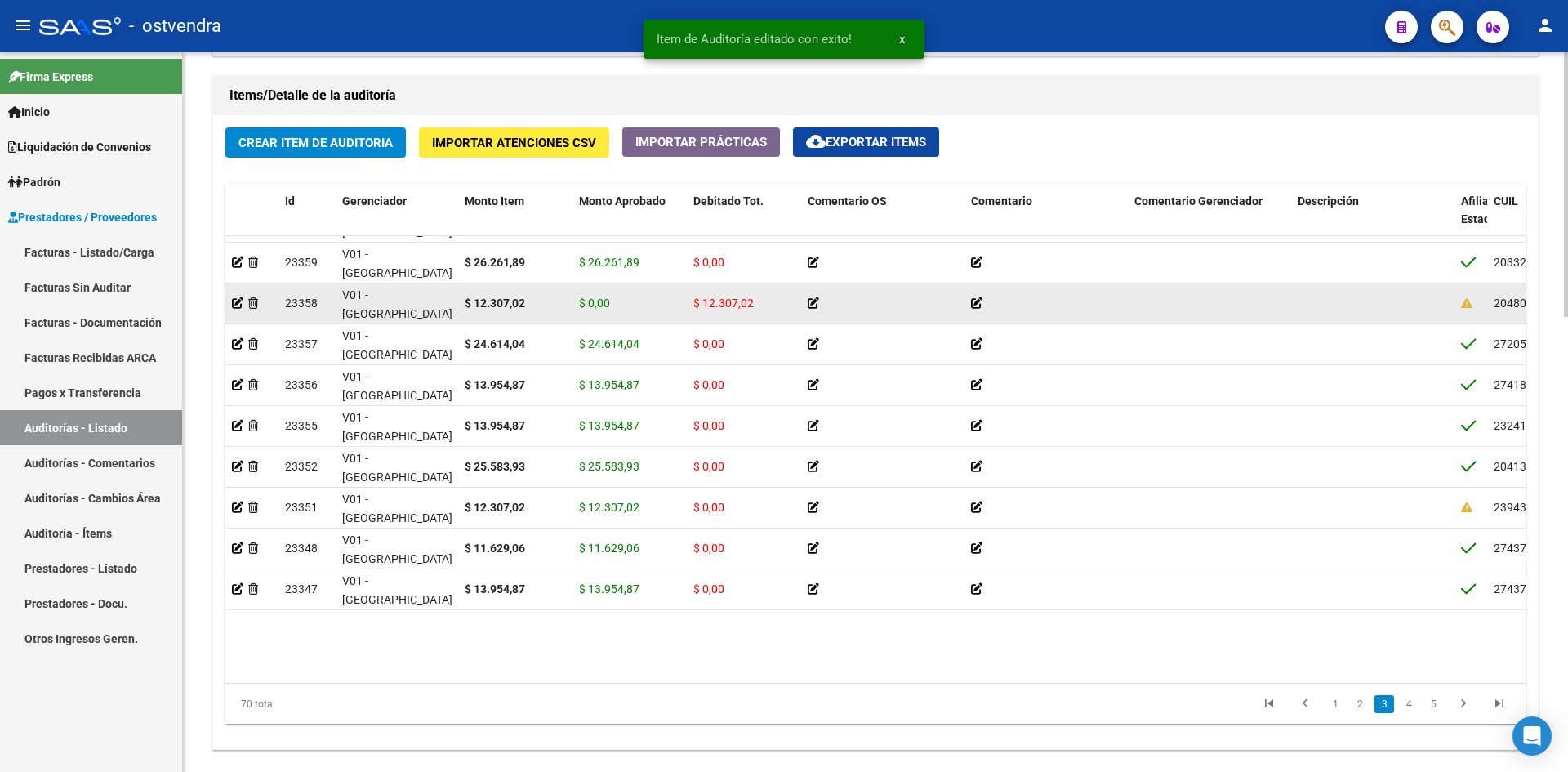
scroll to position [654, 0]
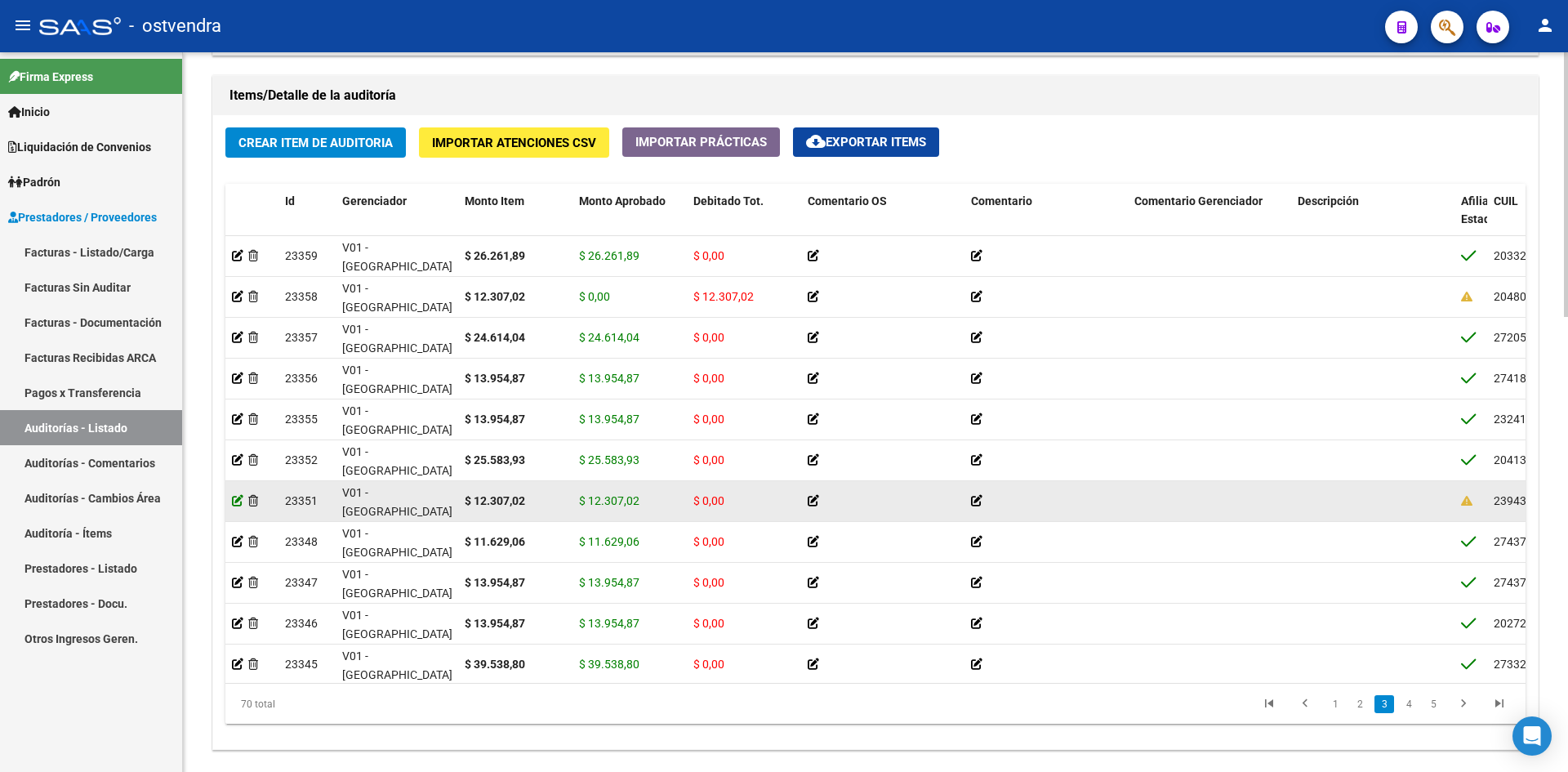
click at [240, 503] on icon at bounding box center [237, 501] width 11 height 11
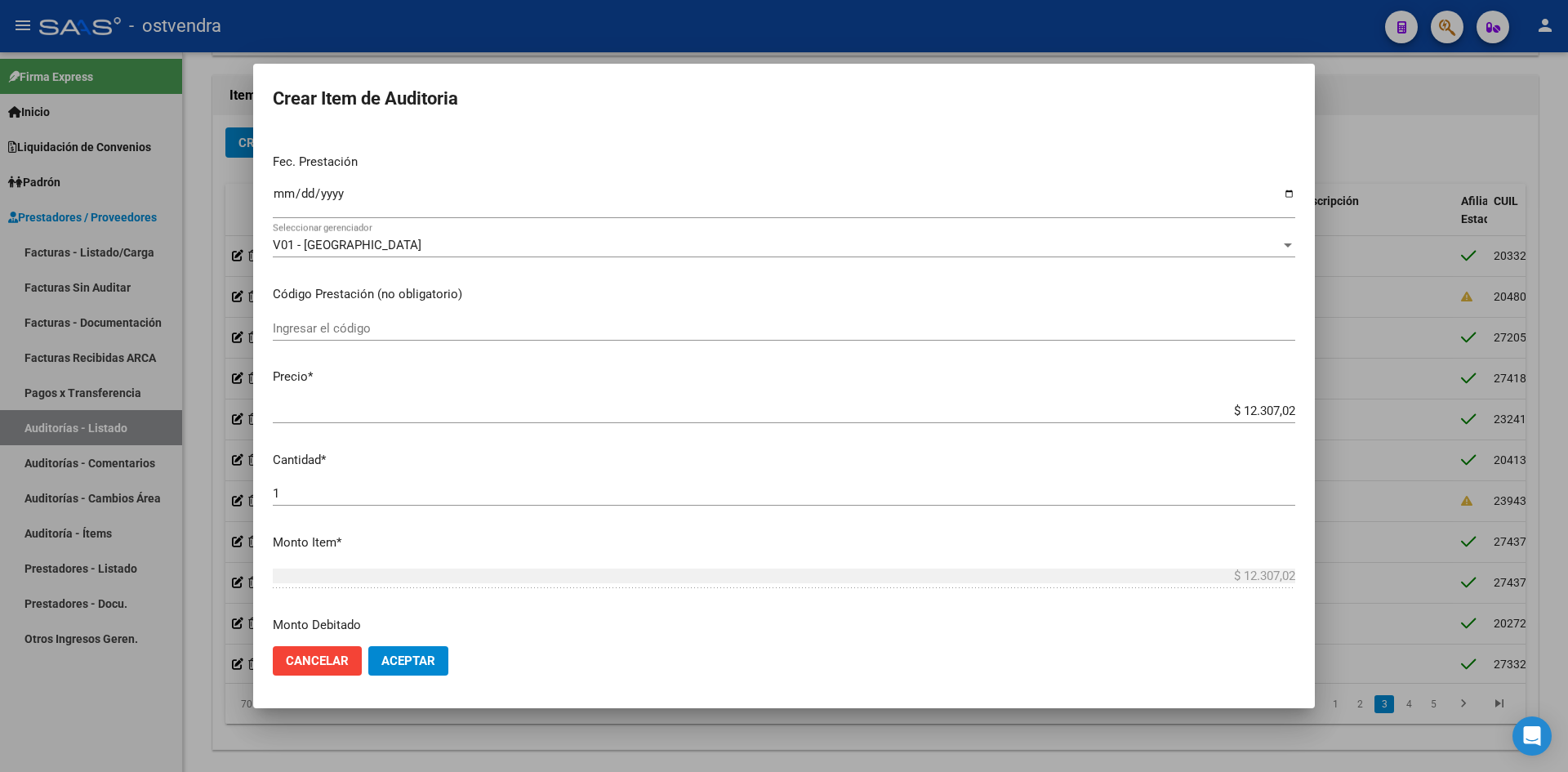
scroll to position [326, 0]
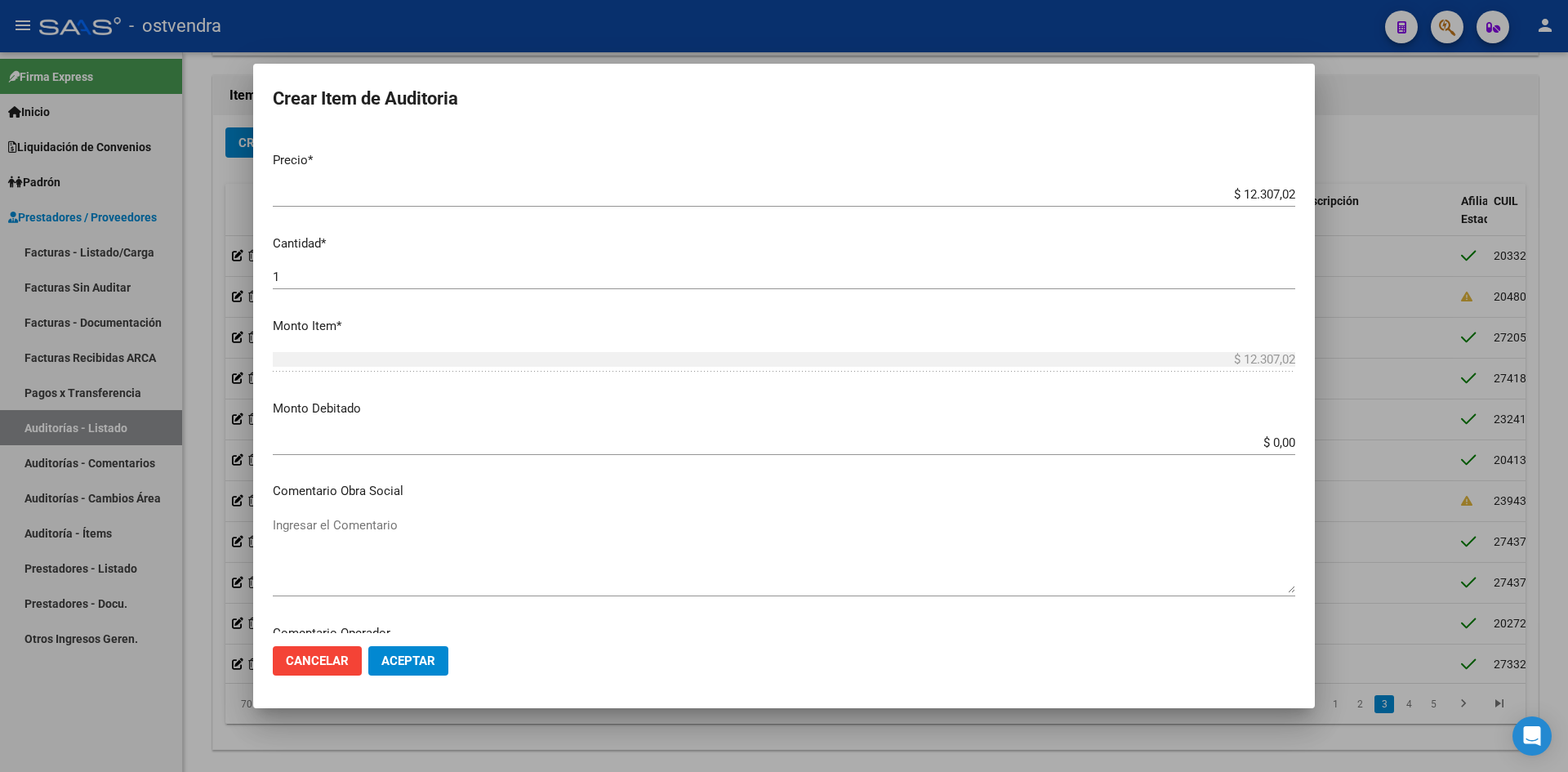
click at [1304, 360] on mat-dialog-content "94318392 Nro Documento 23943183929 [PERSON_NAME] Nombre Completo Fec. Prestació…" at bounding box center [784, 381] width 1062 height 501
click at [1263, 443] on input "$ 0,00" at bounding box center [784, 442] width 1022 height 15
paste input "12.307,02"
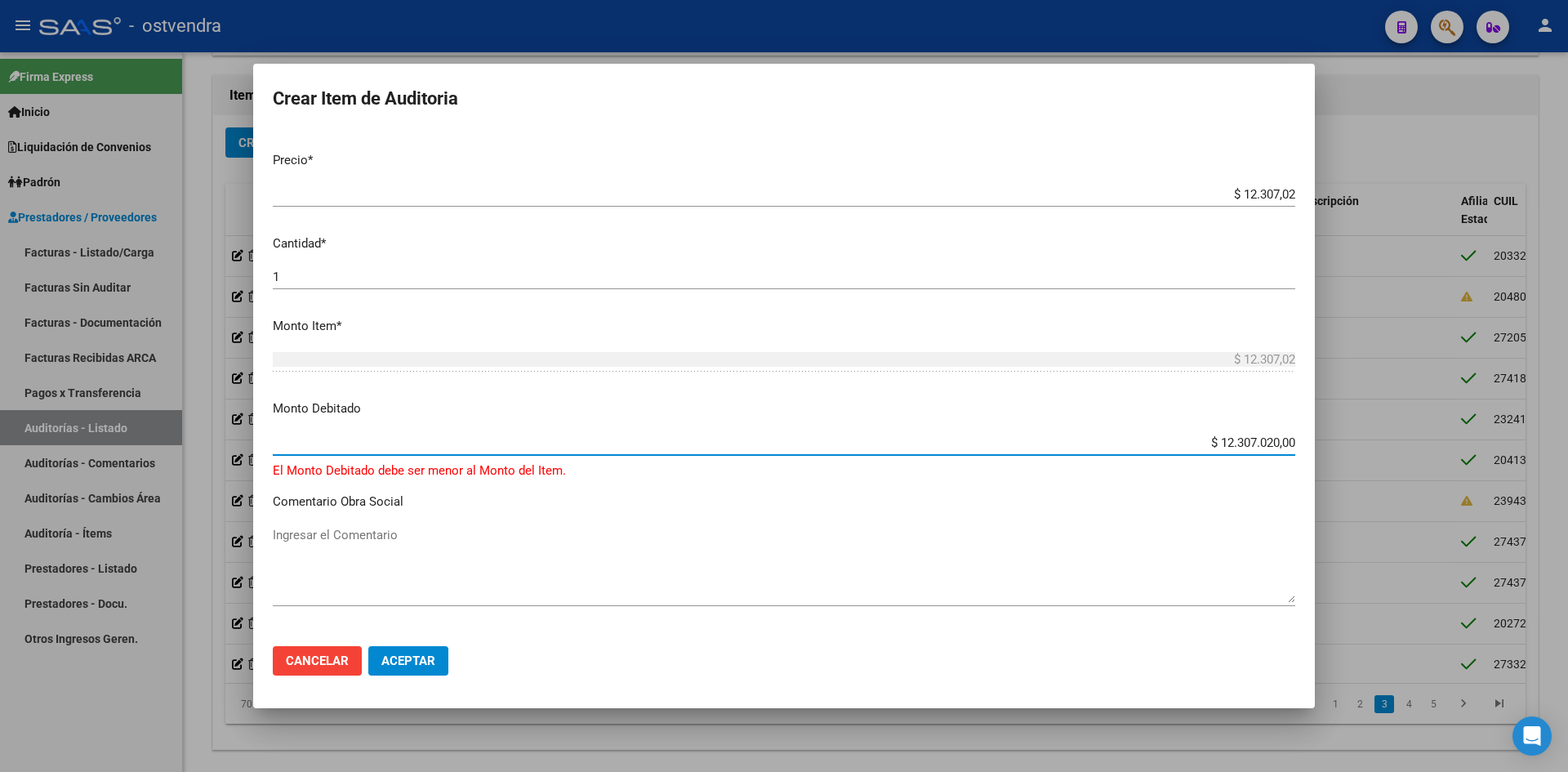
paste input "12.307,02"
type input "$ 12.307,02"
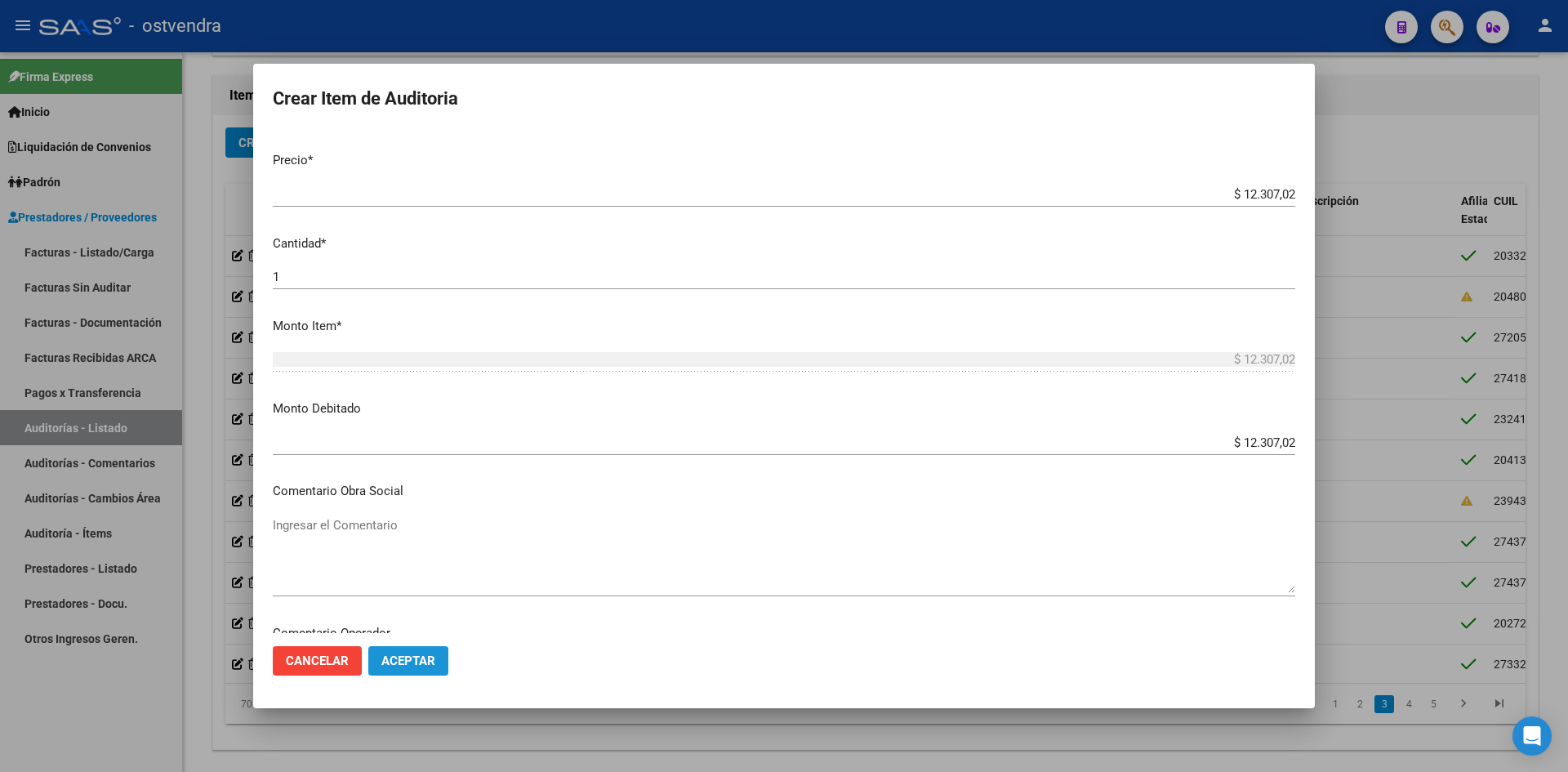
click at [419, 659] on span "Aceptar" at bounding box center [408, 661] width 54 height 15
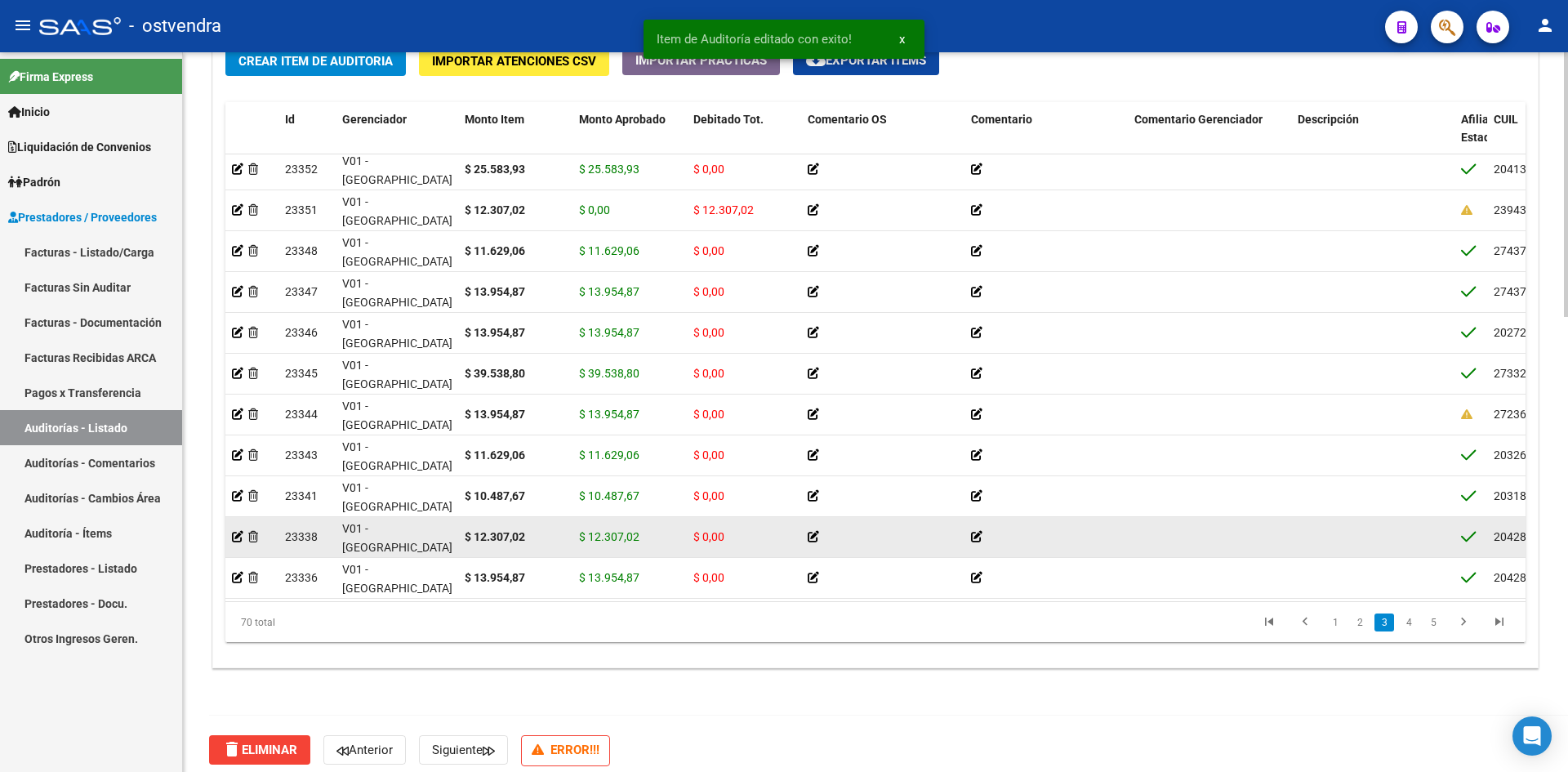
scroll to position [898, 0]
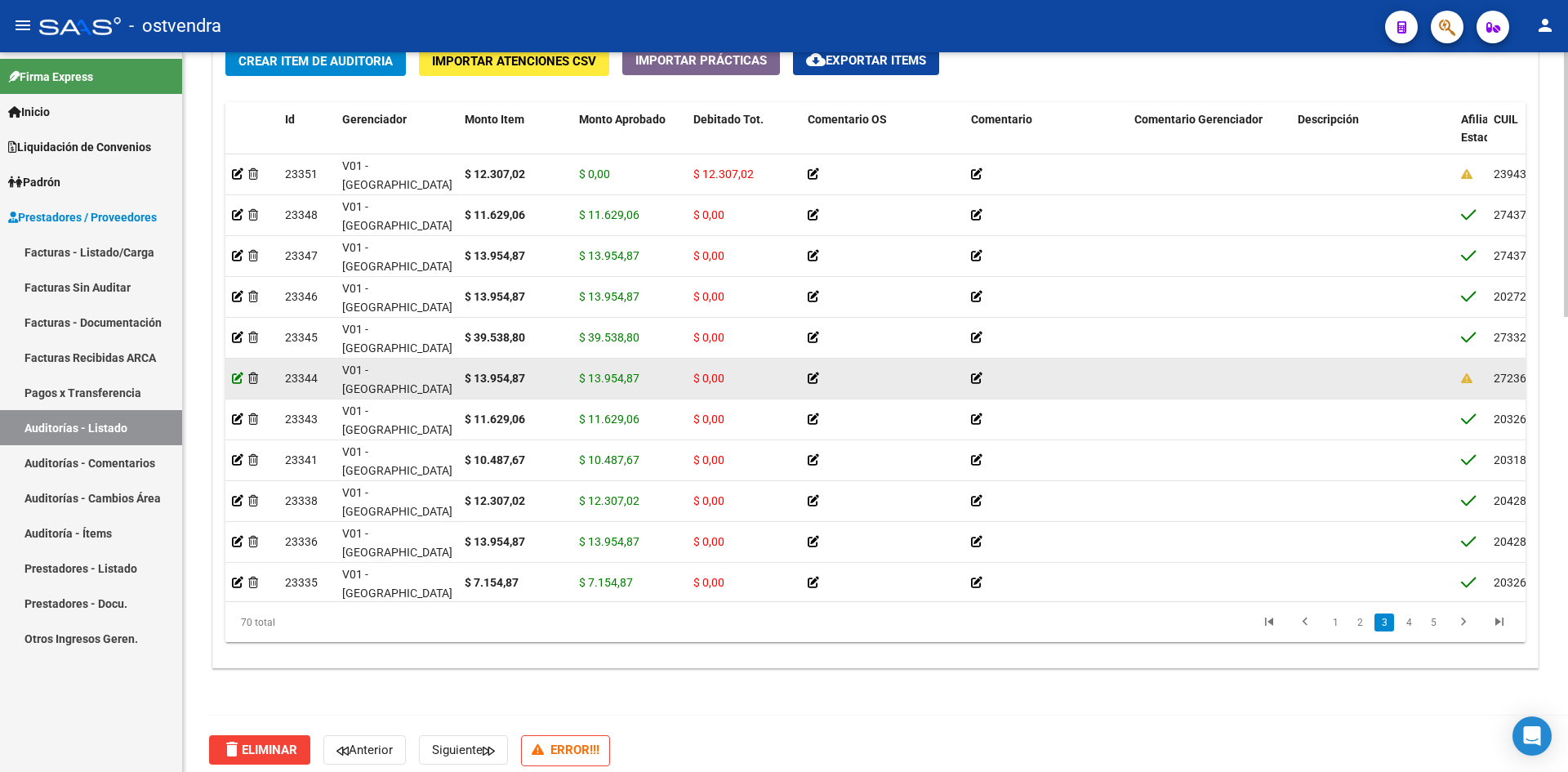
click at [241, 374] on icon at bounding box center [237, 378] width 11 height 11
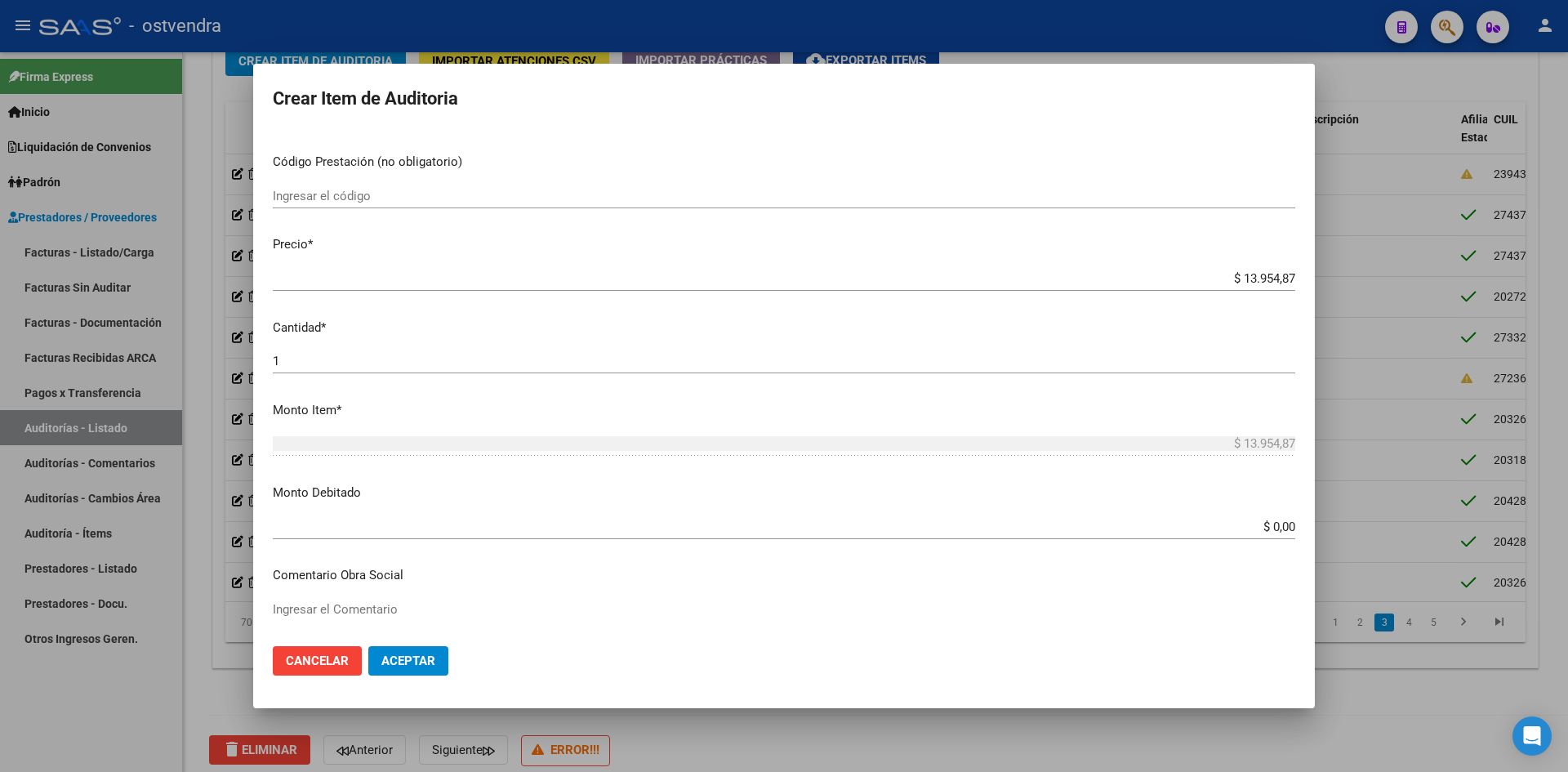
scroll to position [245, 0]
click at [1294, 439] on app-form-text-field "Monto Item * $ 13.954,87 [GEOGRAPHIC_DATA]" at bounding box center [790, 424] width 1036 height 50
click at [1252, 530] on div "$ 0,00 Ingresar el monto" at bounding box center [784, 524] width 1022 height 25
click at [1257, 527] on input "$ 0,00" at bounding box center [784, 524] width 1022 height 15
paste input "13.954,87"
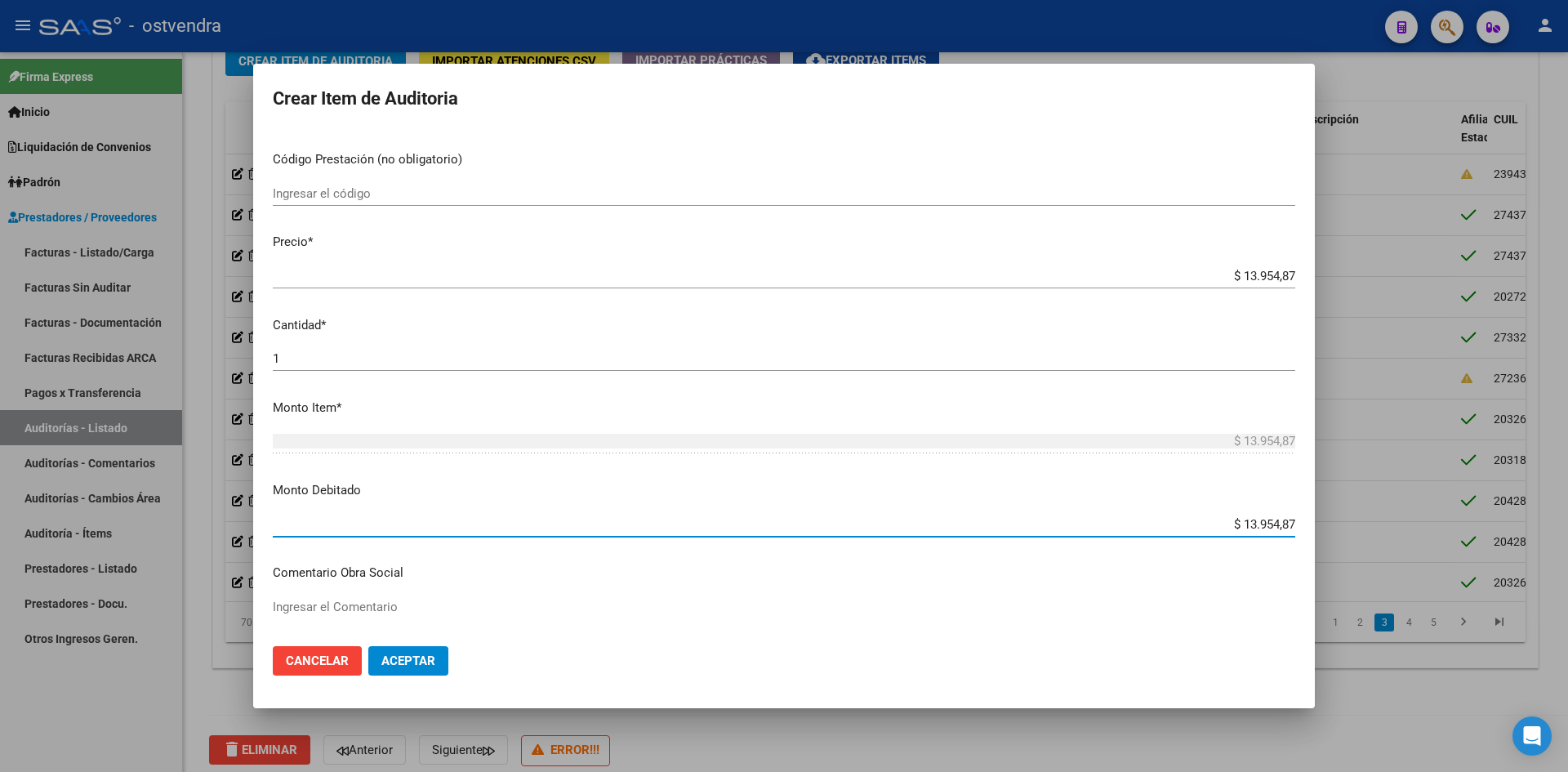
type input "$ 13.954,87"
click at [442, 657] on button "Aceptar" at bounding box center [409, 661] width 80 height 29
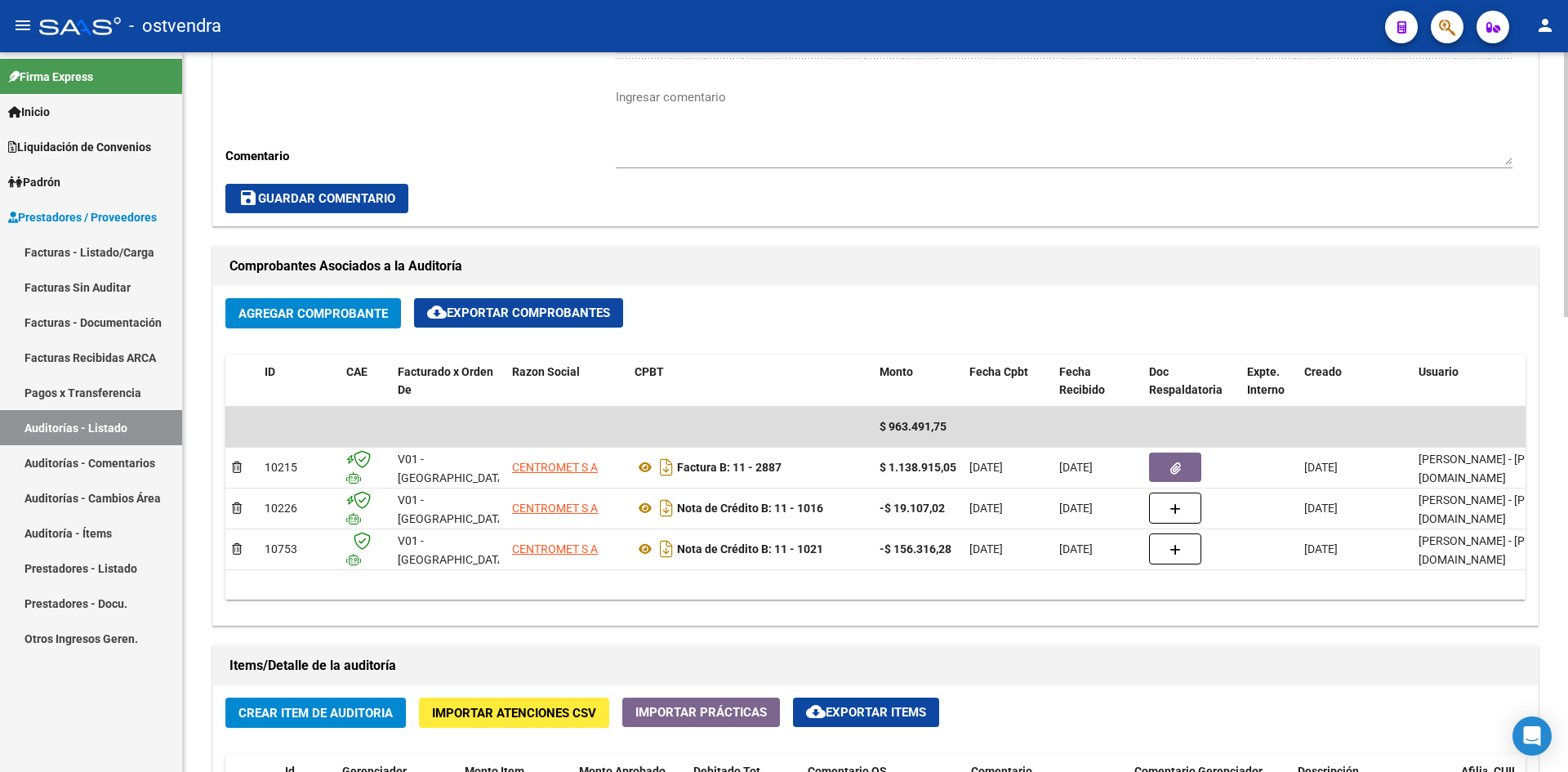
scroll to position [0, 0]
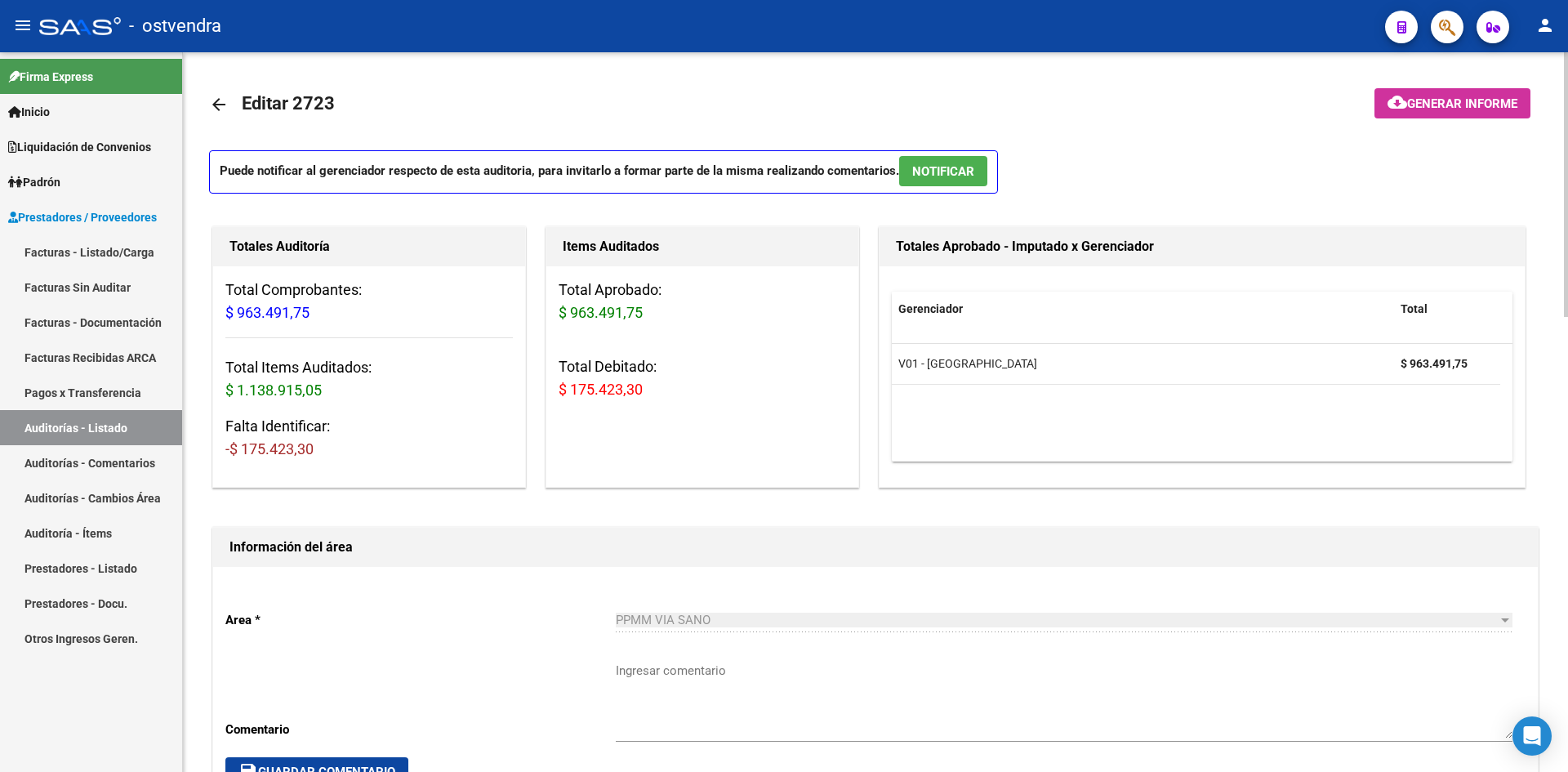
drag, startPoint x: 764, startPoint y: 632, endPoint x: 724, endPoint y: 387, distance: 248.2
